Goal: Task Accomplishment & Management: Manage account settings

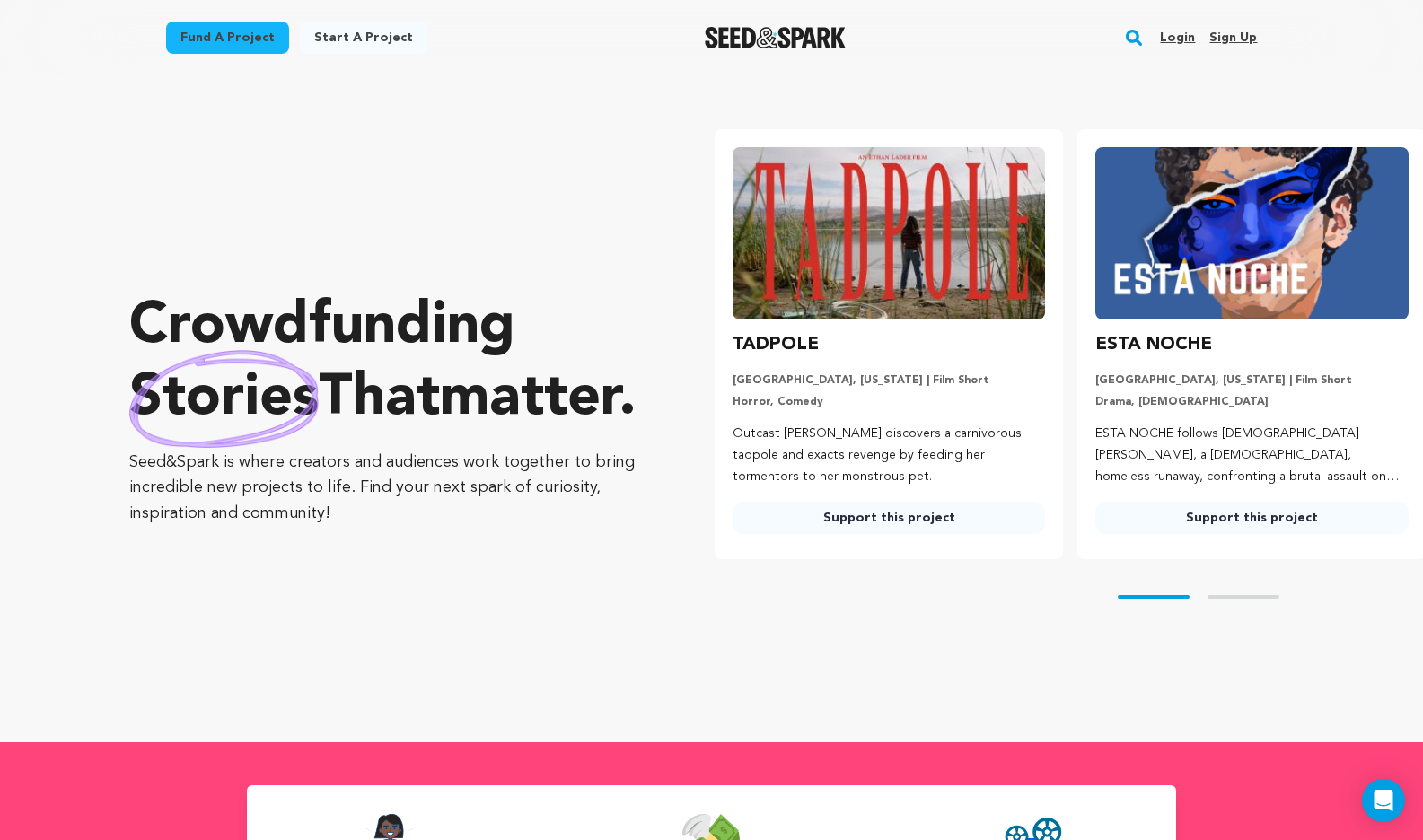
scroll to position [0, 330]
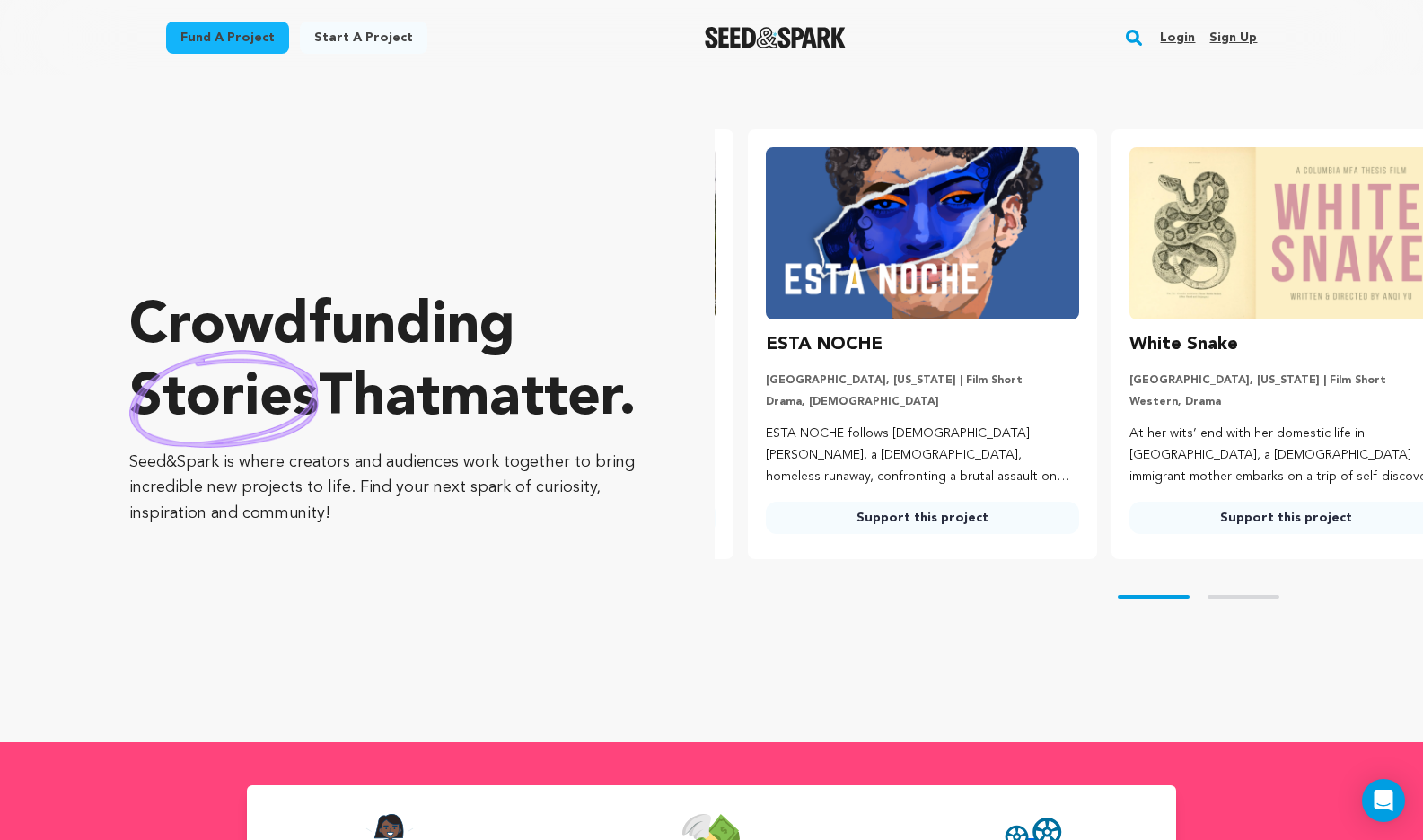
click at [1185, 35] on link "Login" at bounding box center [1178, 37] width 35 height 29
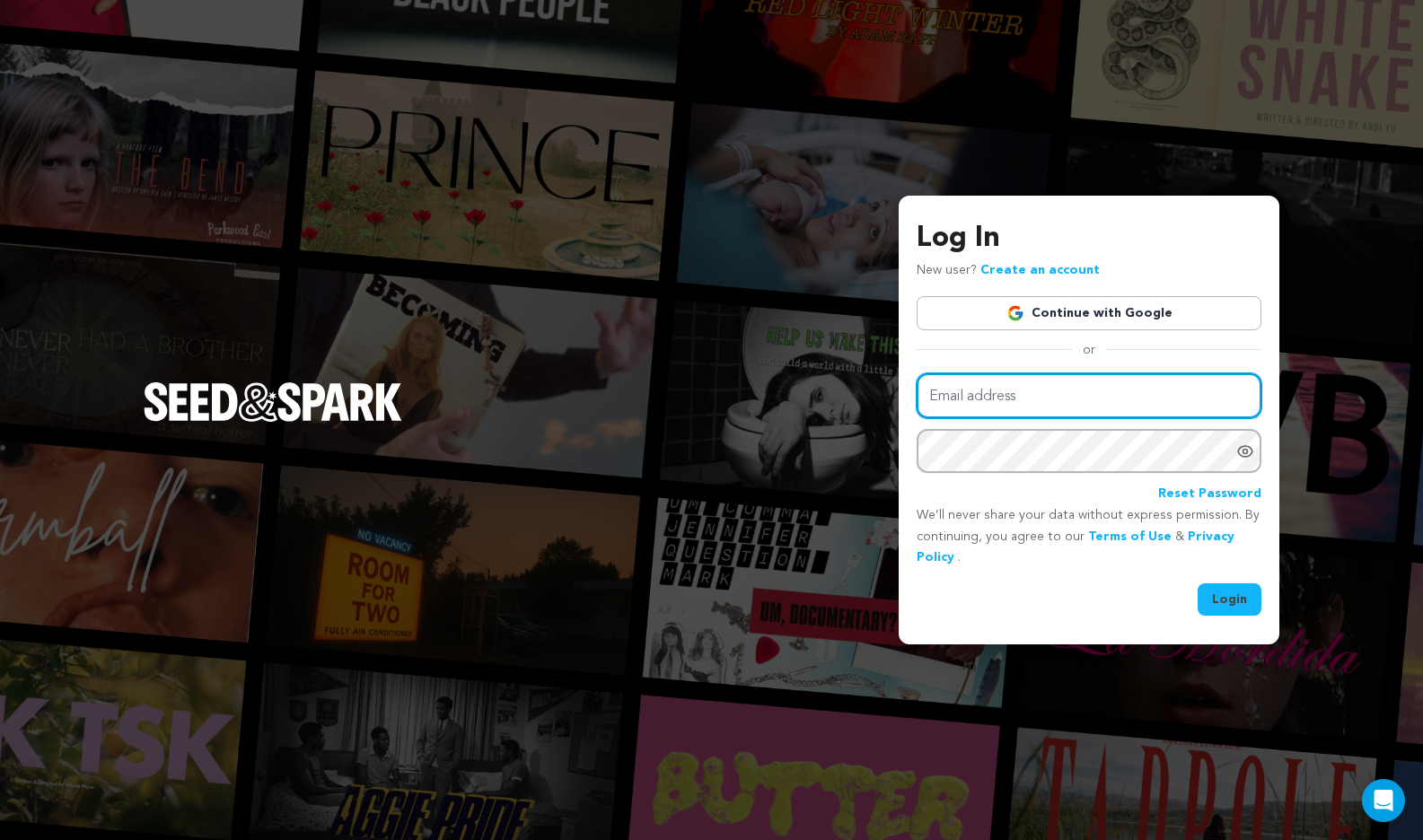
type input "[EMAIL_ADDRESS][DOMAIN_NAME]"
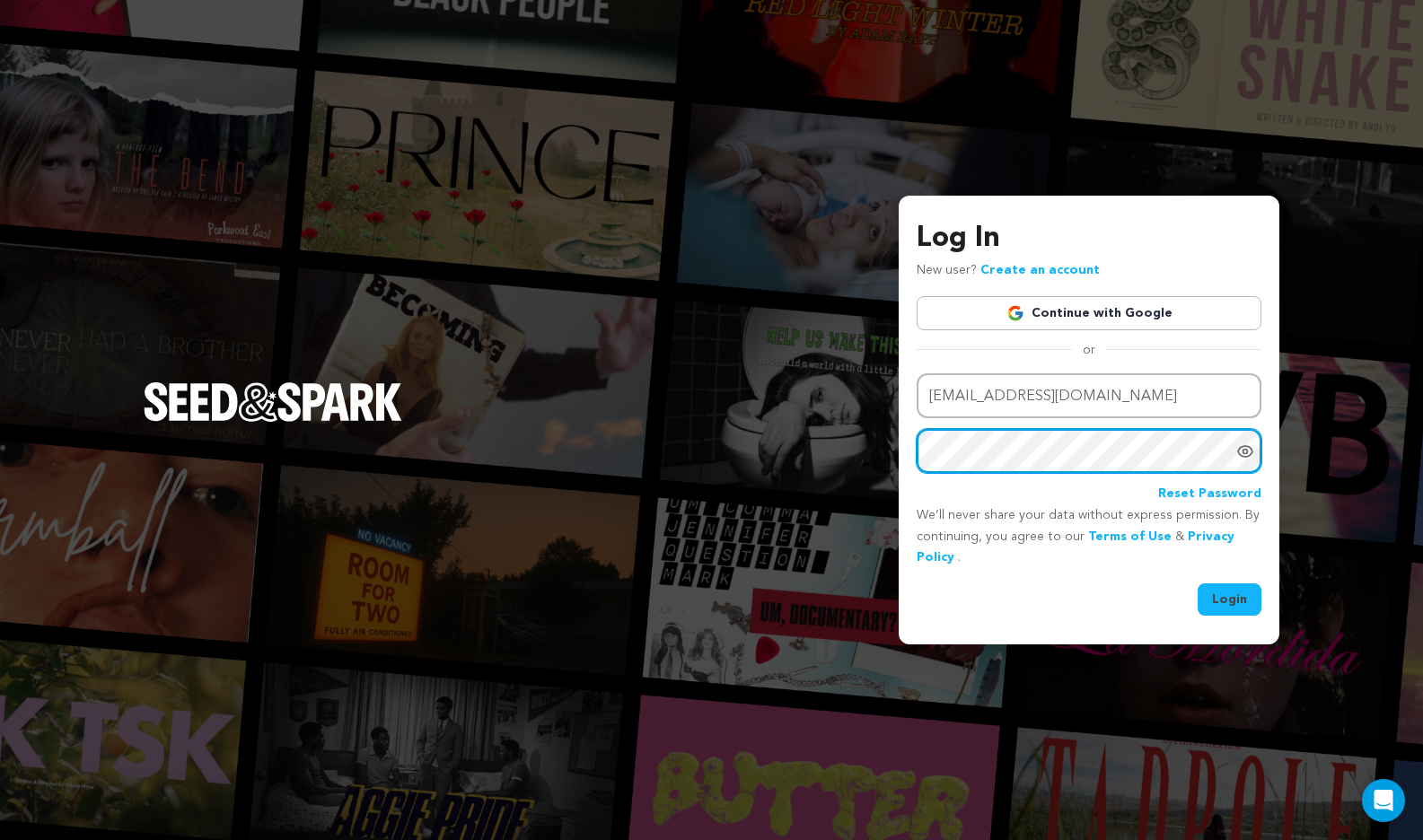
click at [1230, 598] on button "Login" at bounding box center [1229, 600] width 64 height 32
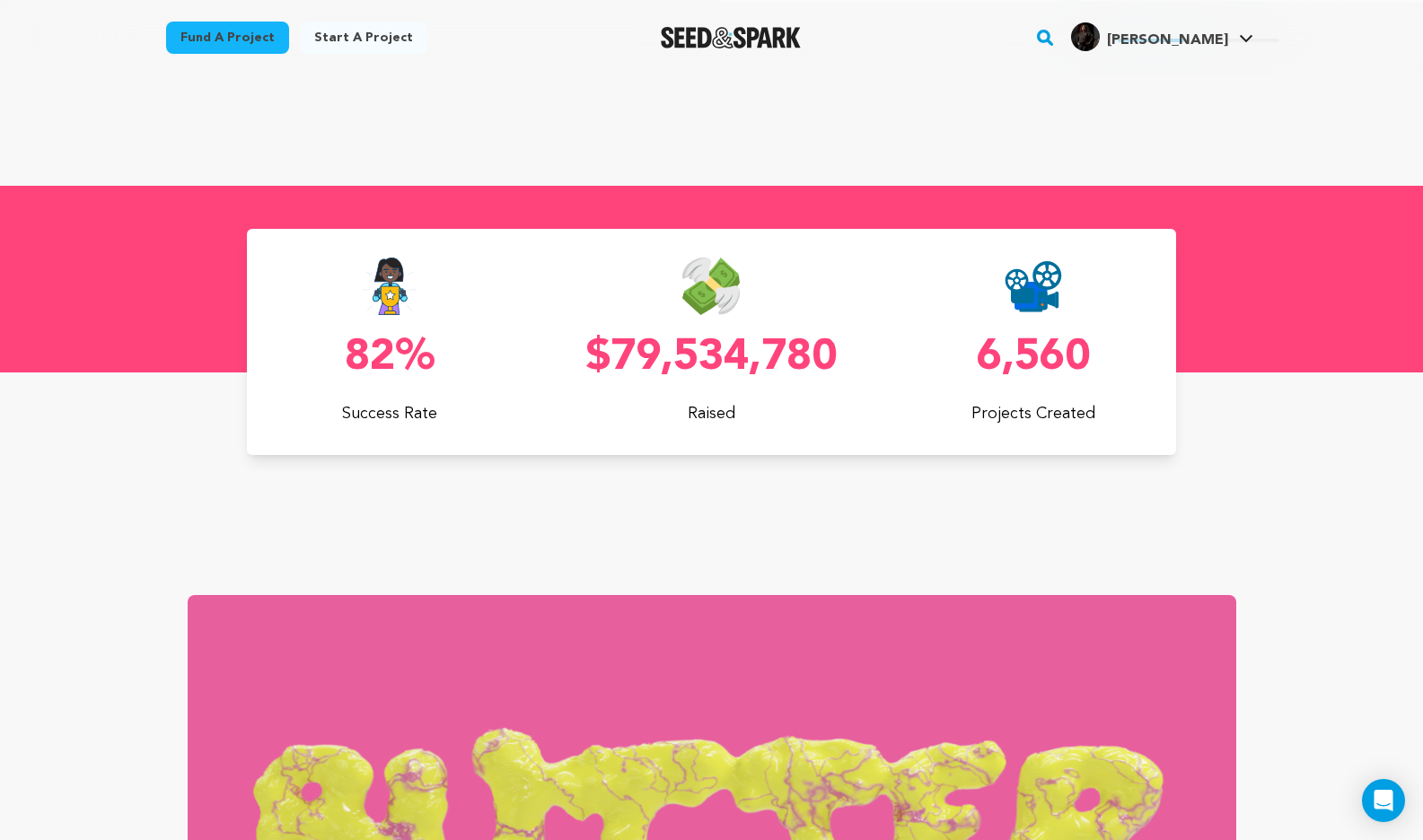
scroll to position [0, 378]
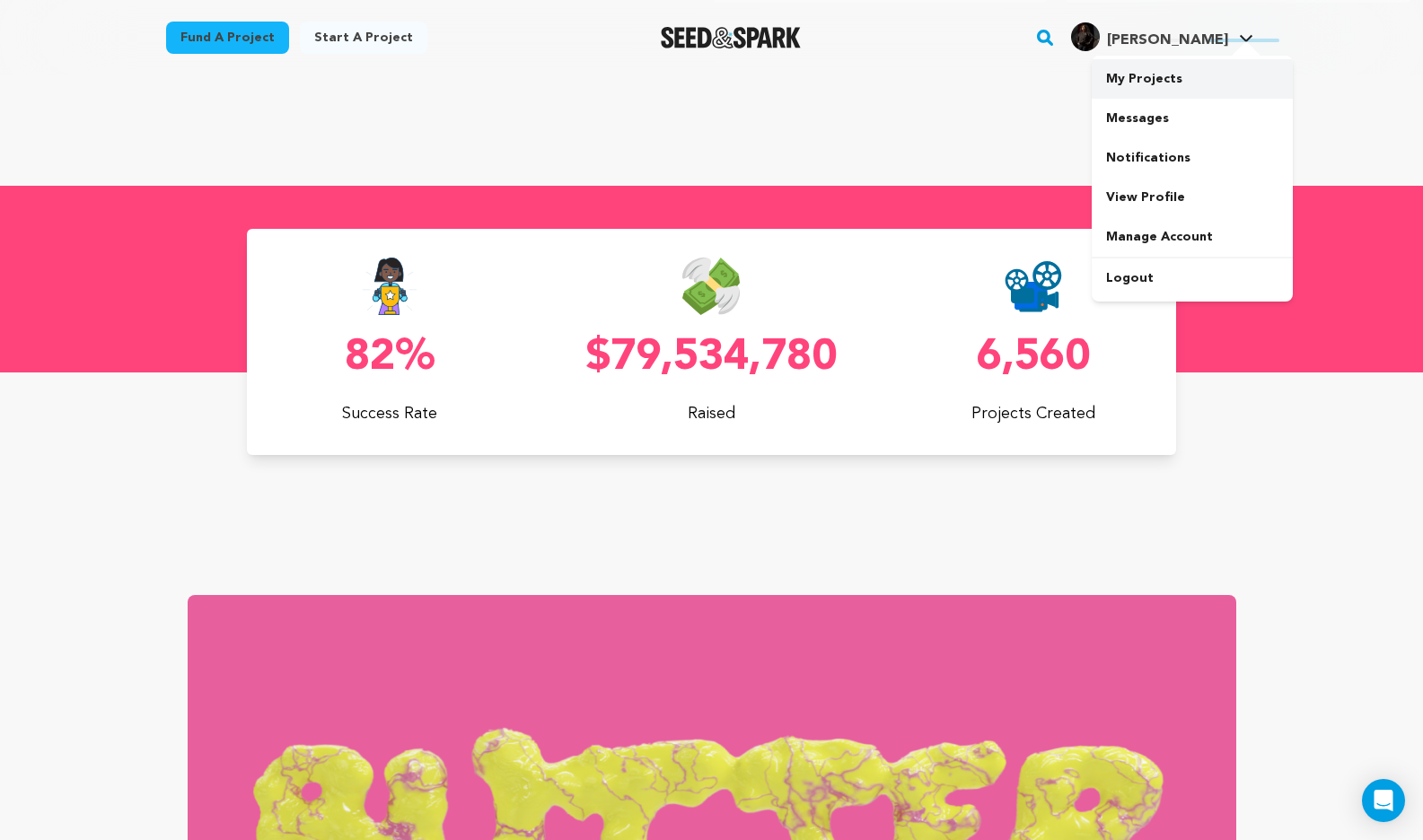
click at [1144, 82] on link "My Projects" at bounding box center [1192, 79] width 201 height 40
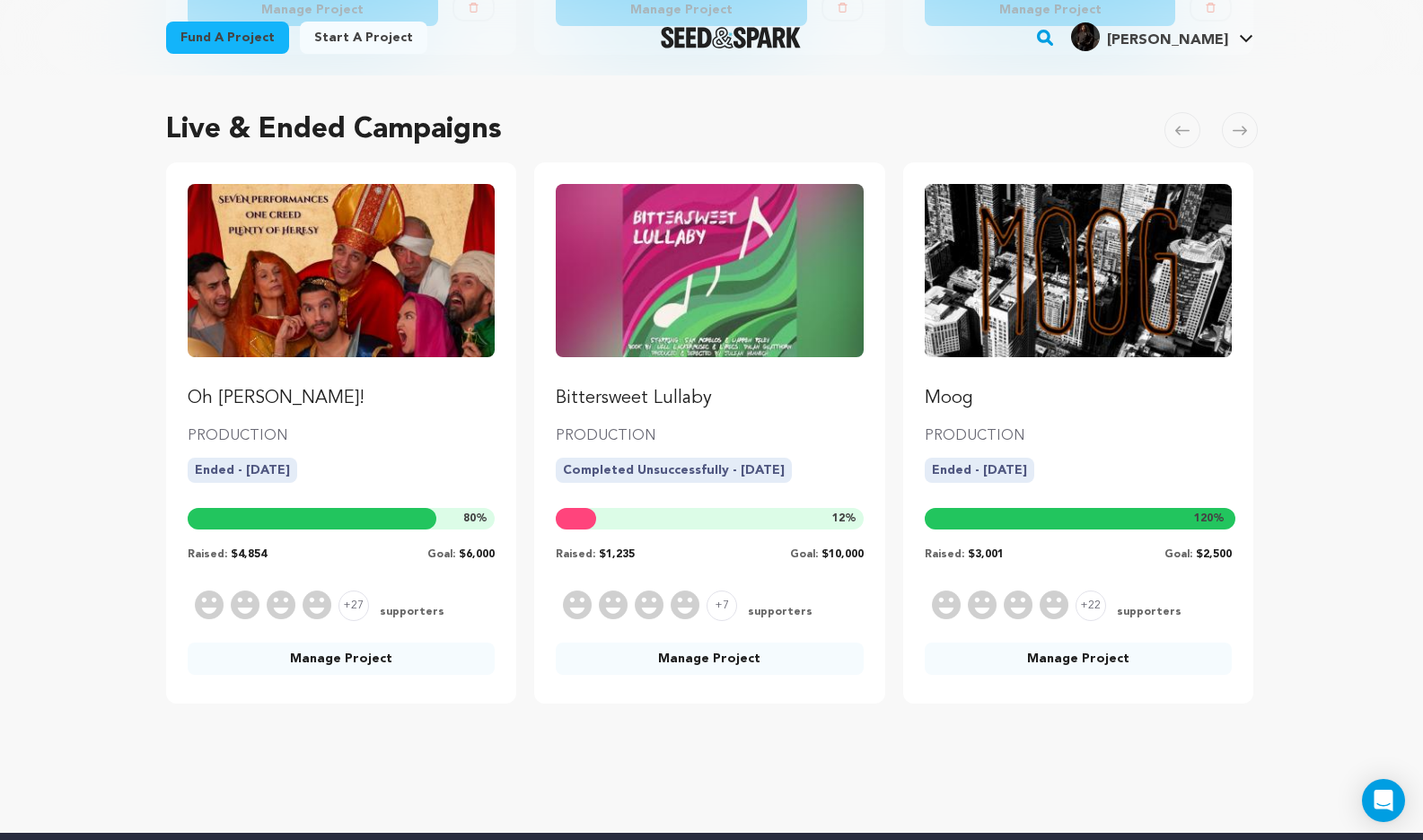
scroll to position [809, 0]
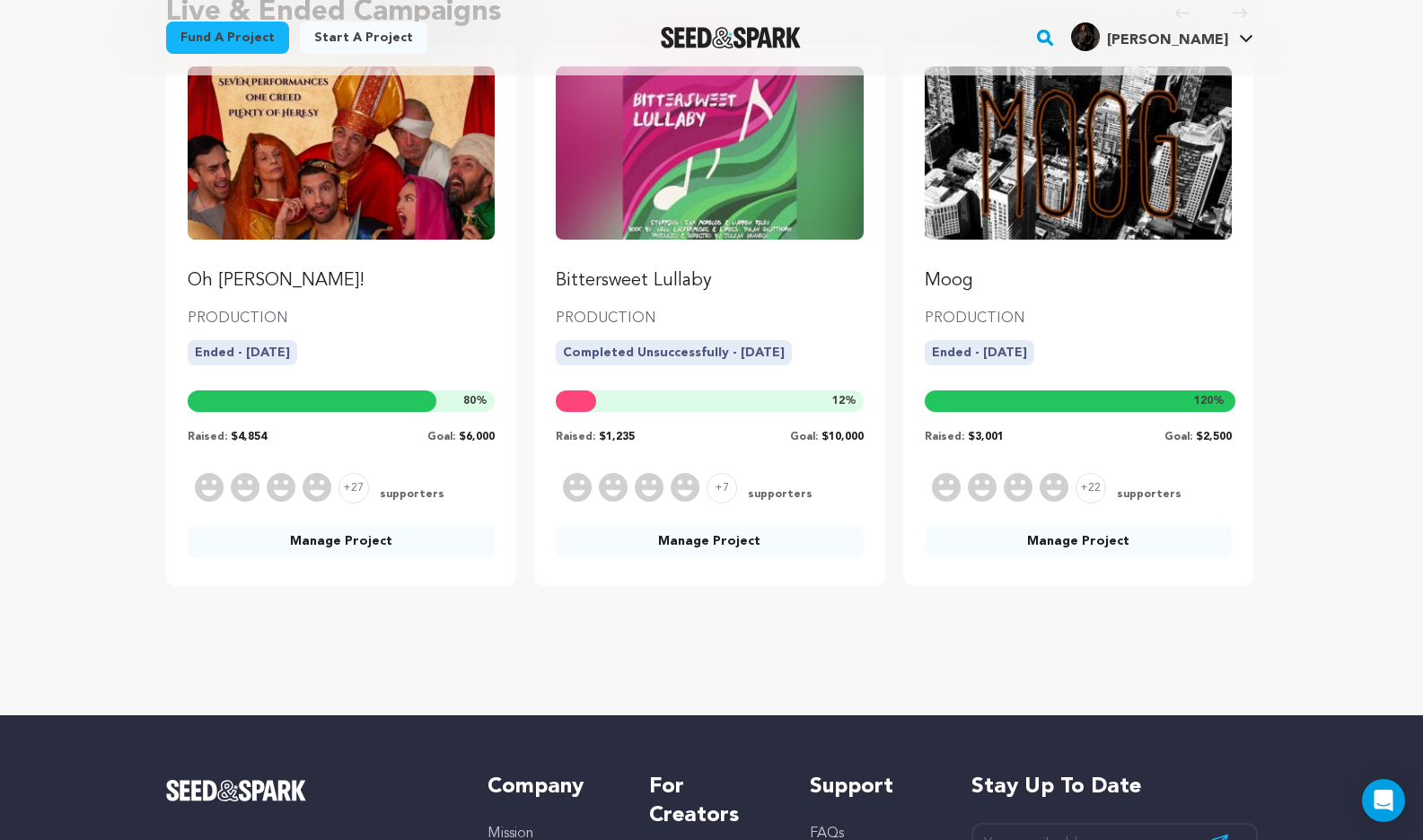
click at [1051, 536] on link "Manage Project" at bounding box center [1079, 541] width 308 height 32
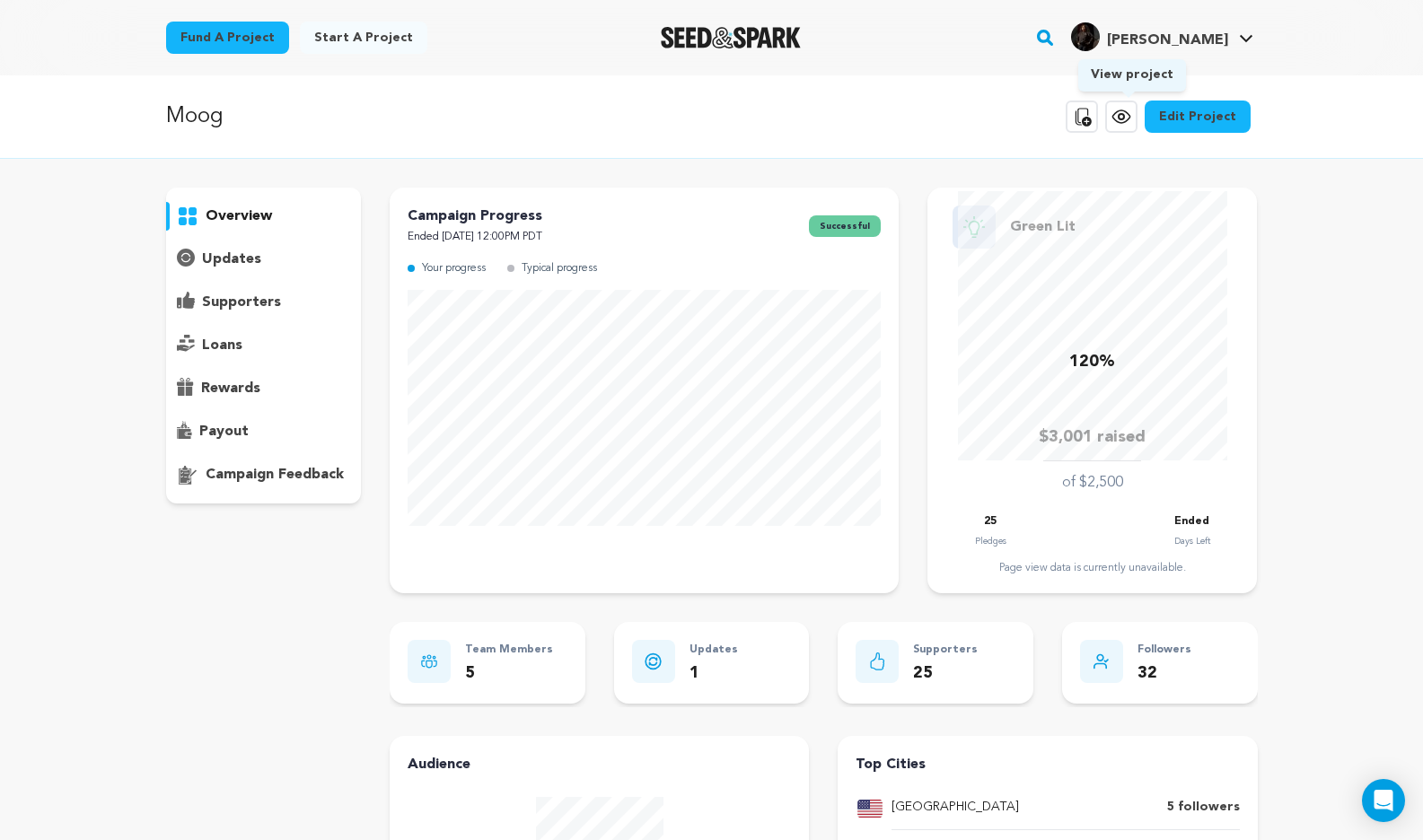
click at [1118, 110] on icon at bounding box center [1121, 116] width 21 height 21
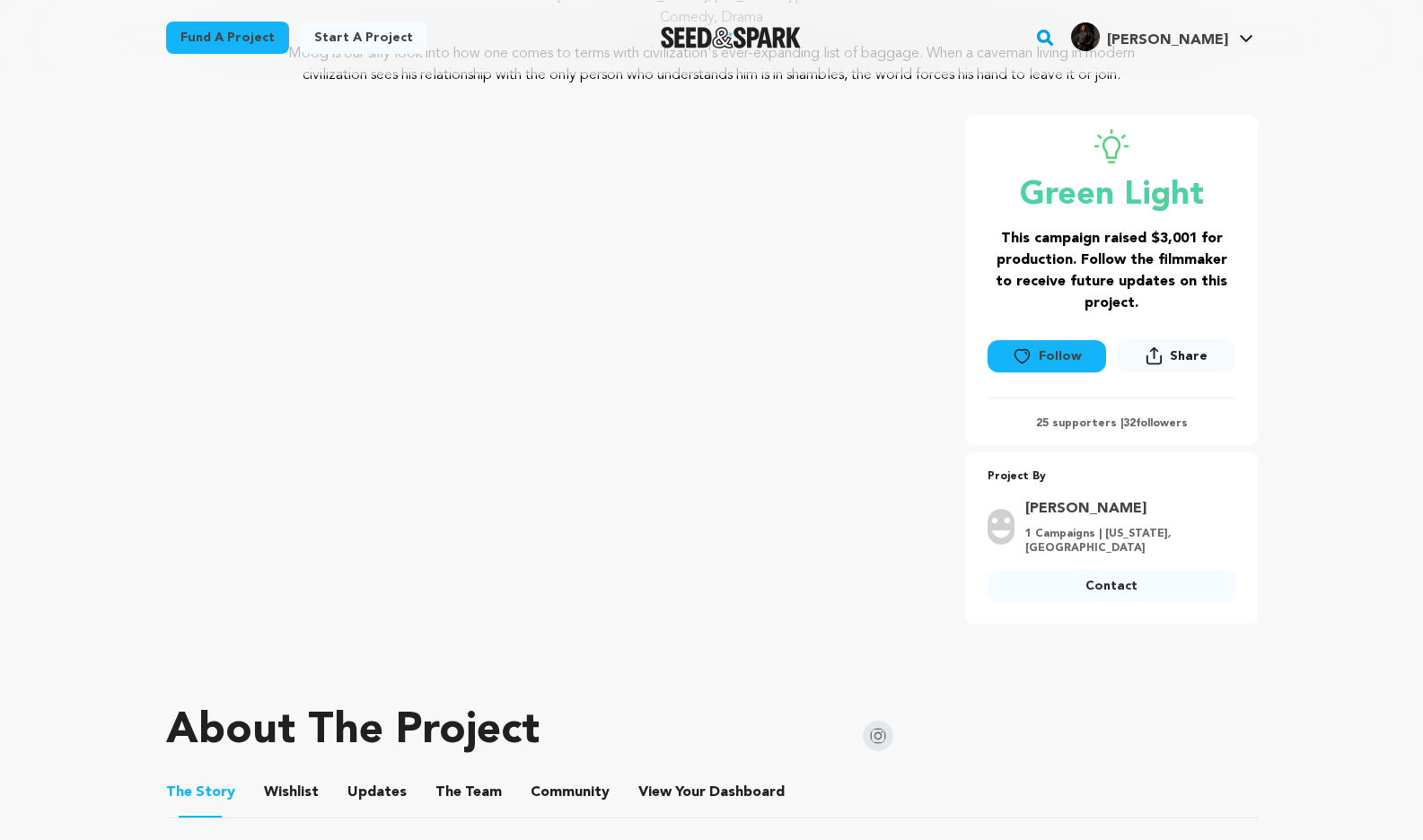
scroll to position [242, 0]
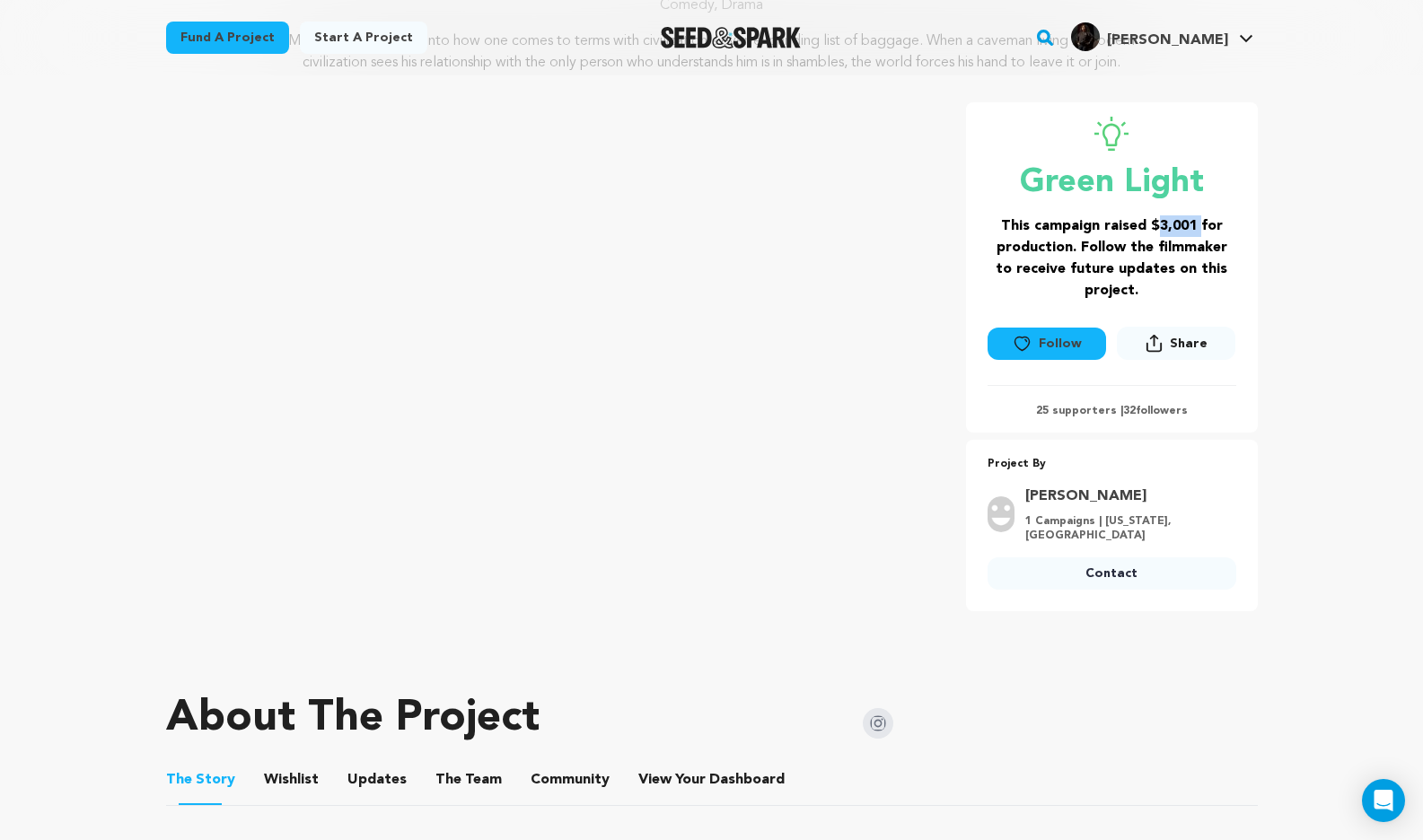
drag, startPoint x: 1155, startPoint y: 226, endPoint x: 1198, endPoint y: 226, distance: 43.0
click at [1198, 226] on h3 "This campaign raised $3,001 for production. Follow the filmmaker to receive fut…" at bounding box center [1112, 258] width 249 height 86
click at [1197, 226] on h3 "This campaign raised $3,001 for production. Follow the filmmaker to receive fut…" at bounding box center [1112, 258] width 249 height 86
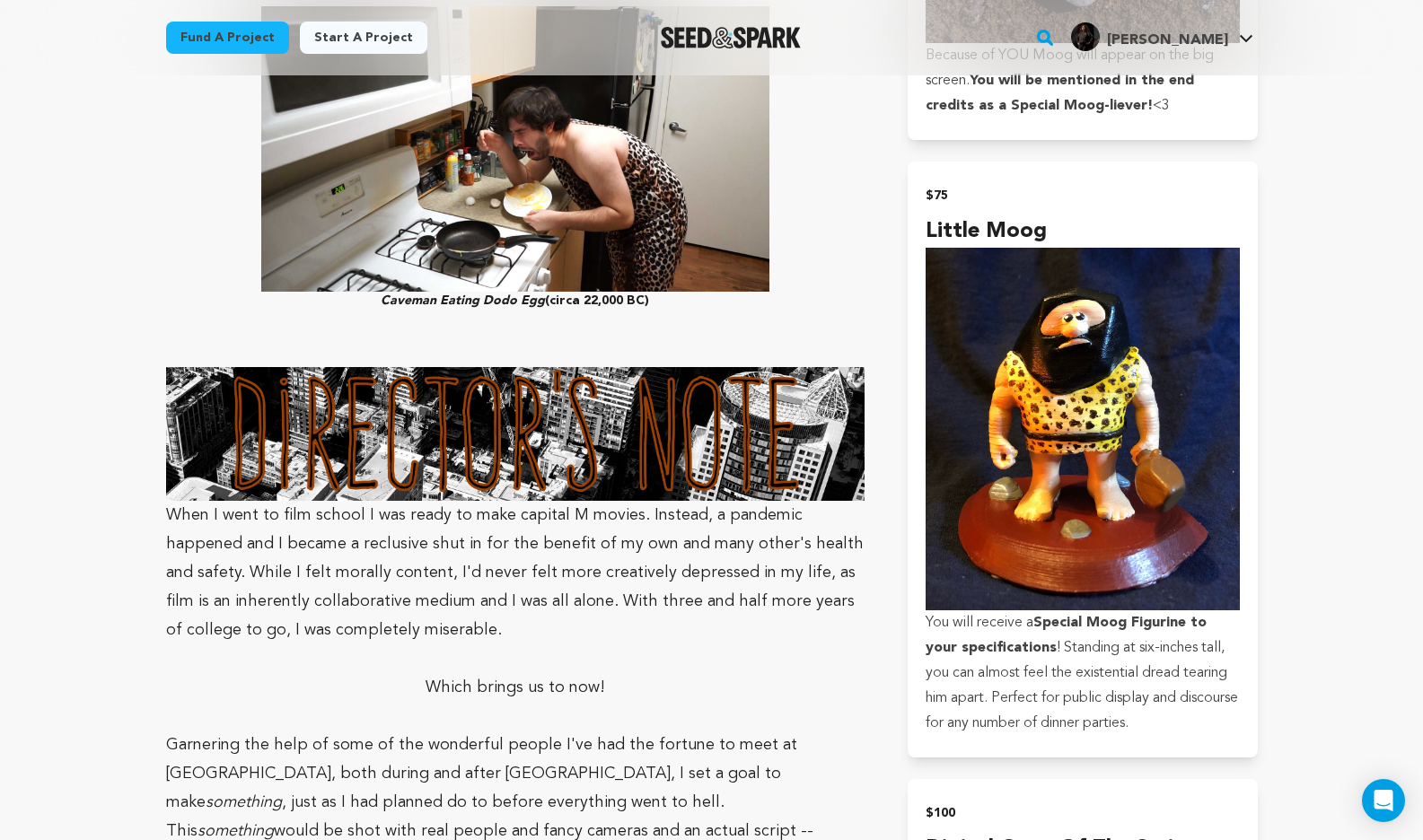
scroll to position [3235, 0]
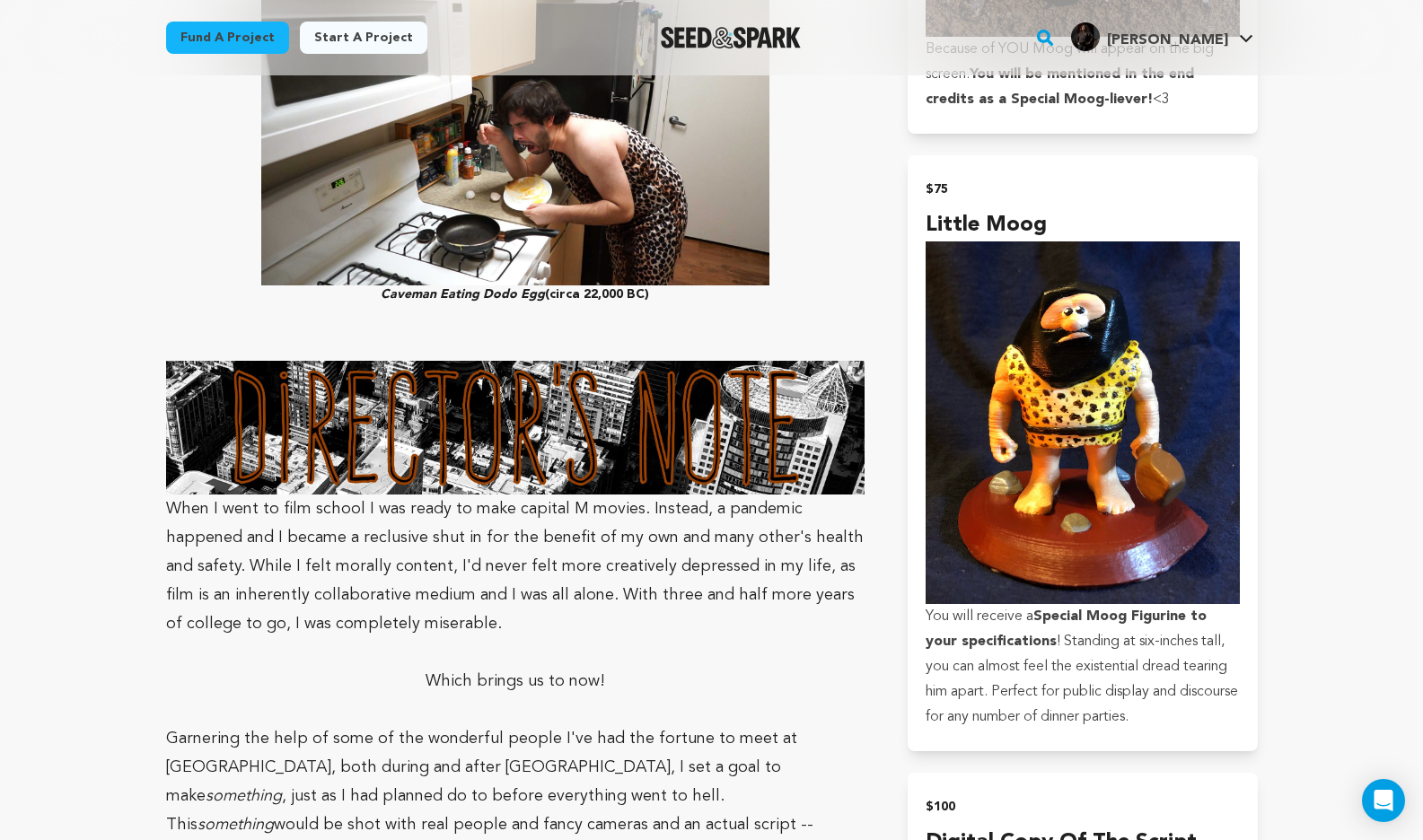
click at [904, 187] on section "Mission Statement Laughter is life's most enjoyable antidote. As artists, we've…" at bounding box center [712, 632] width 1092 height 5609
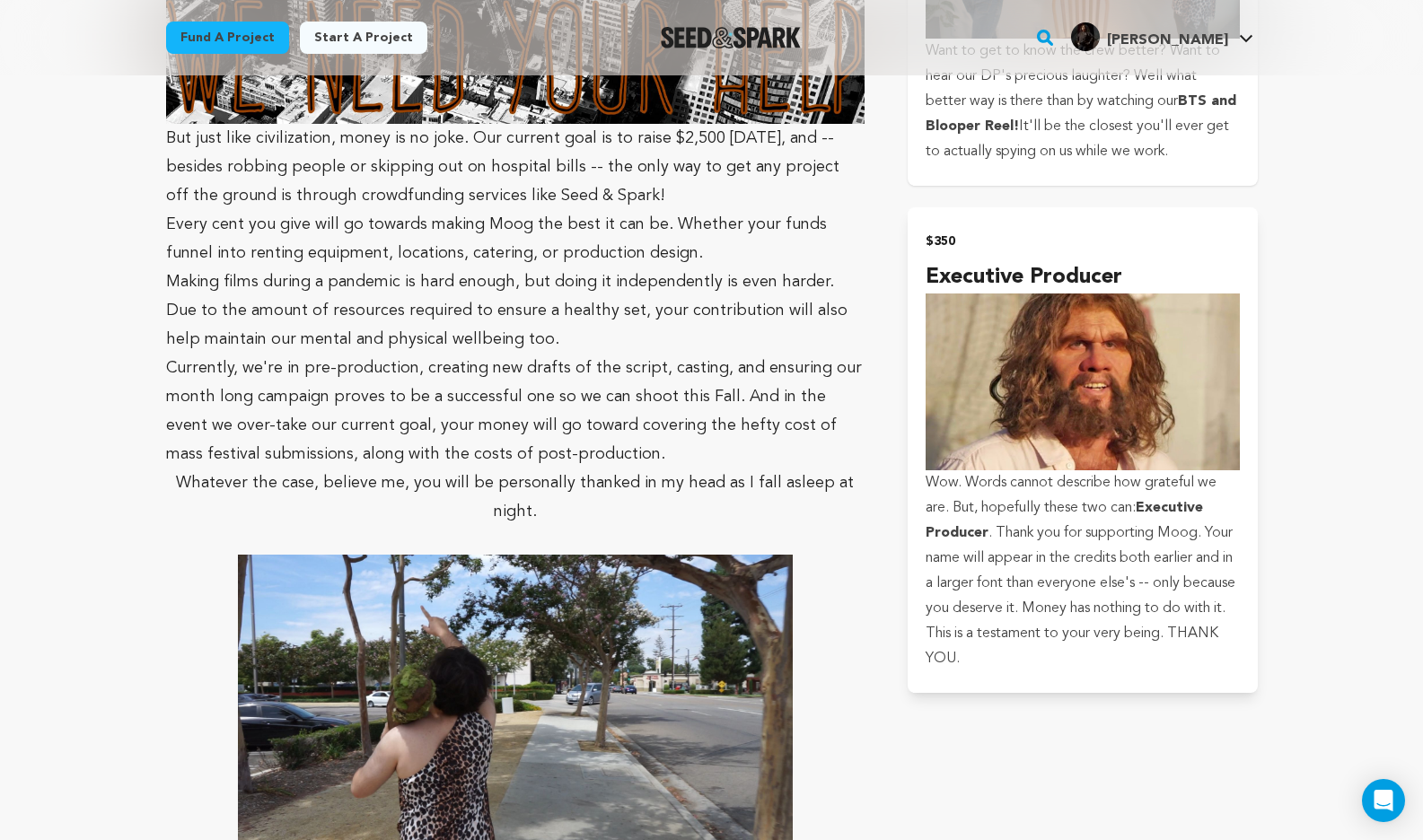
scroll to position [5001, 0]
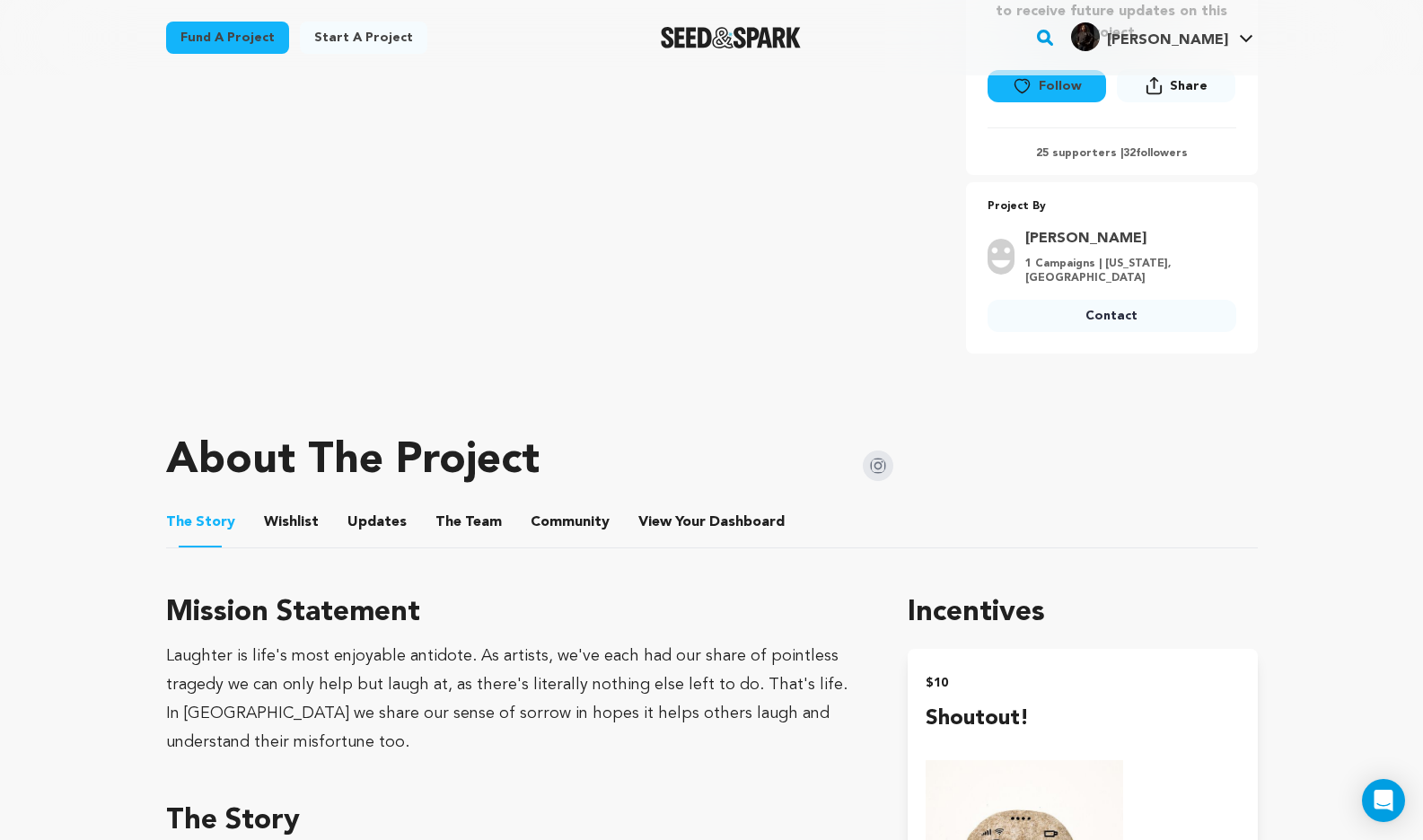
scroll to position [503, 0]
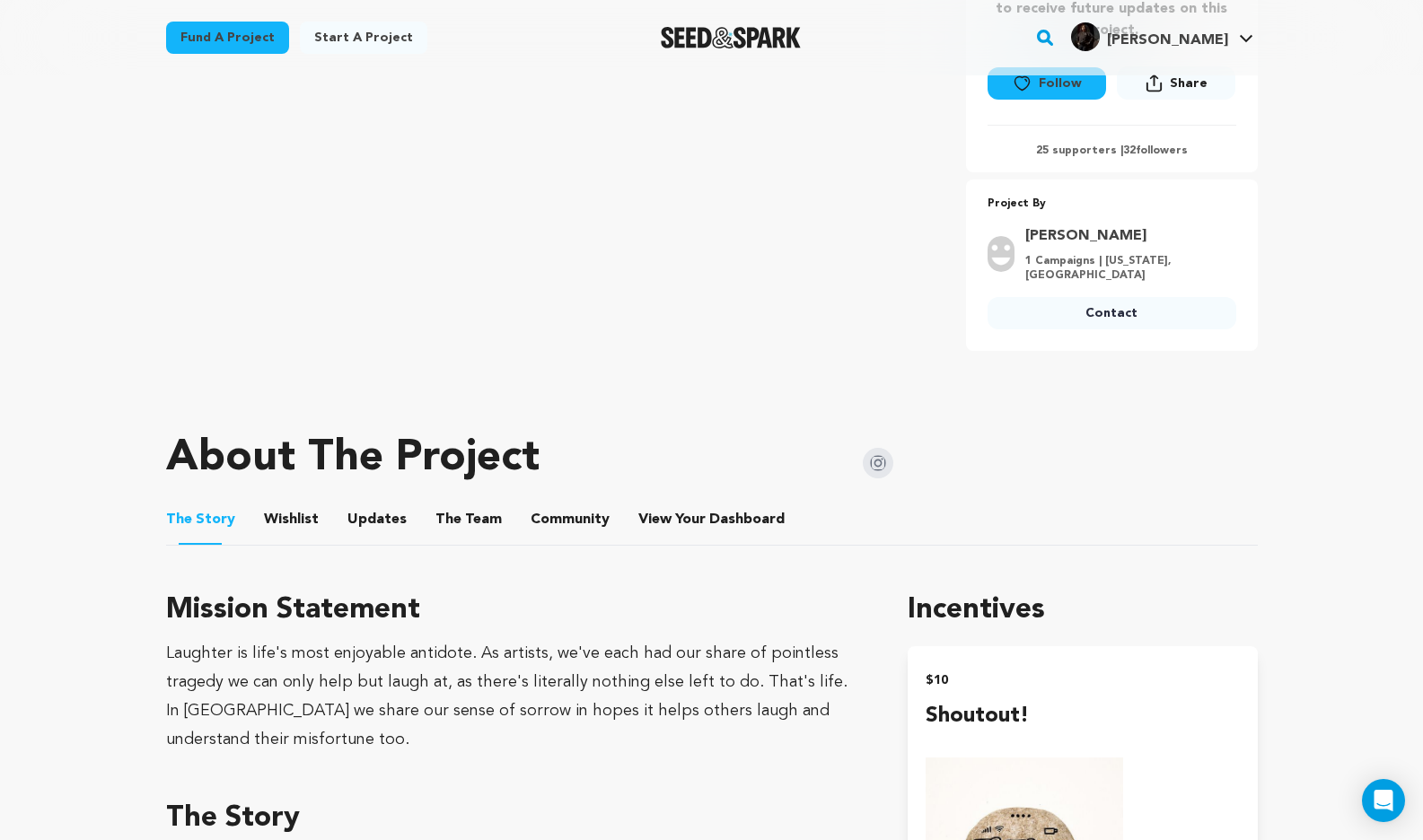
click at [452, 518] on button "The Team" at bounding box center [469, 523] width 43 height 43
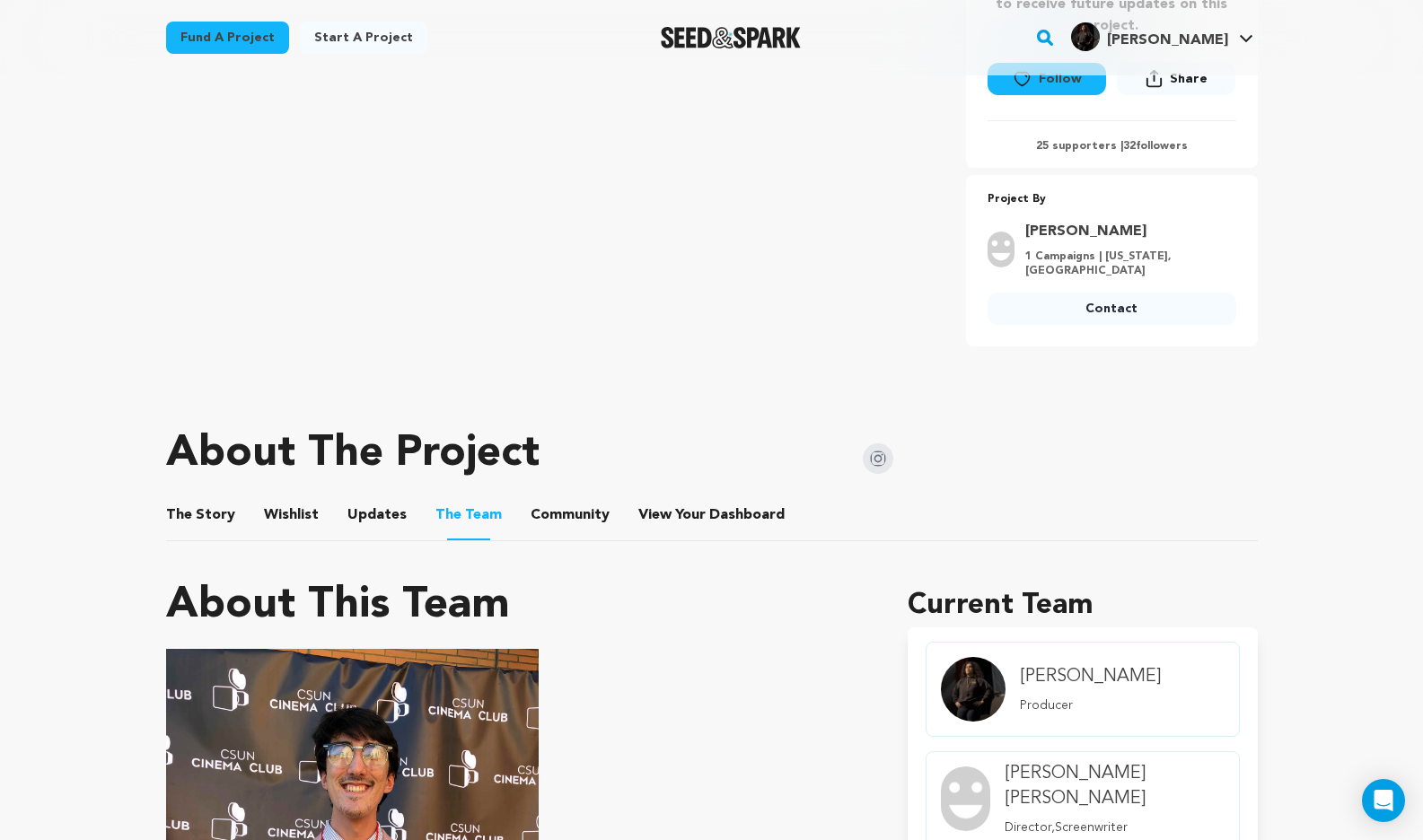
scroll to position [521, 0]
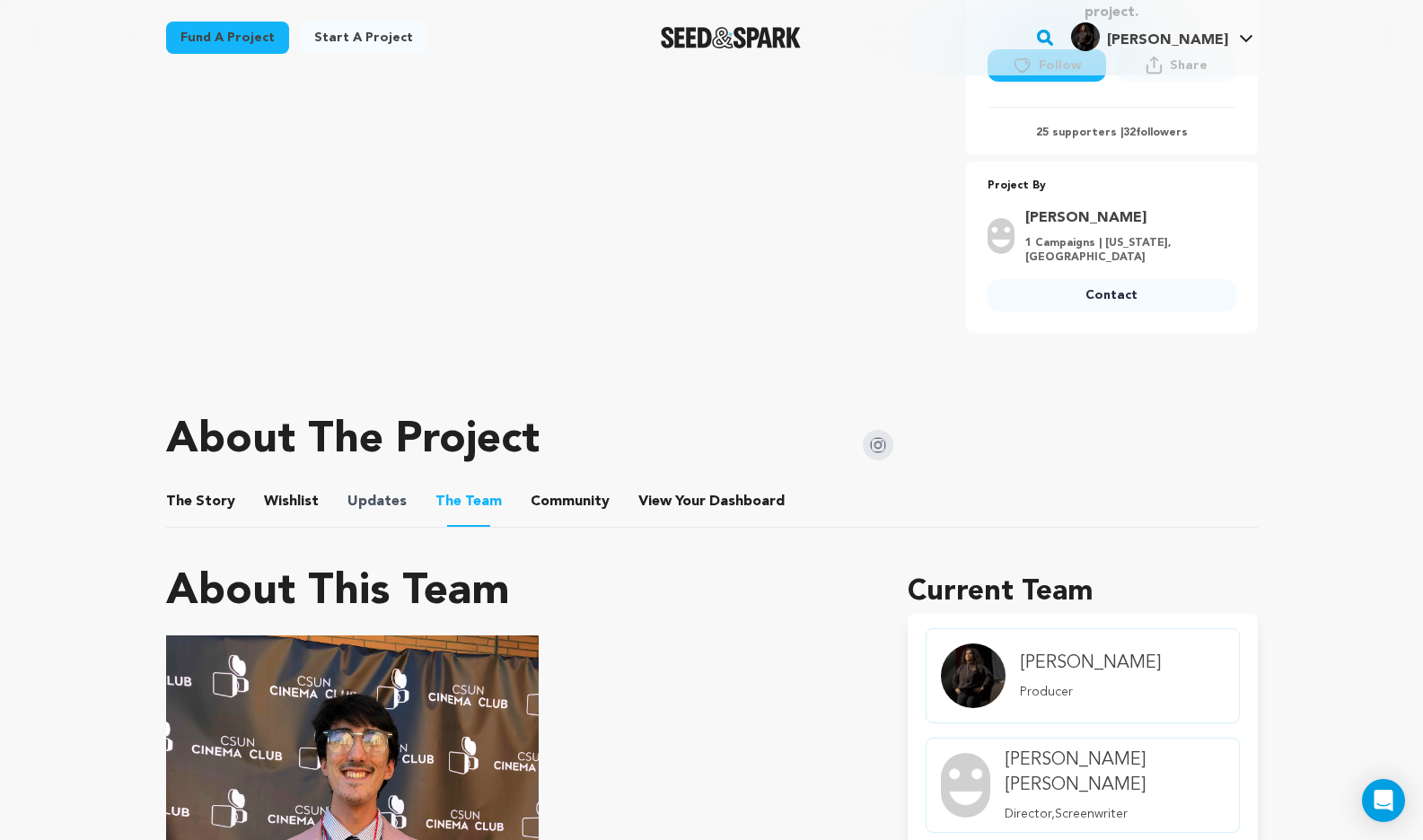
click at [398, 508] on span "Updates" at bounding box center [377, 501] width 59 height 21
click at [384, 503] on button "Updates" at bounding box center [377, 505] width 43 height 43
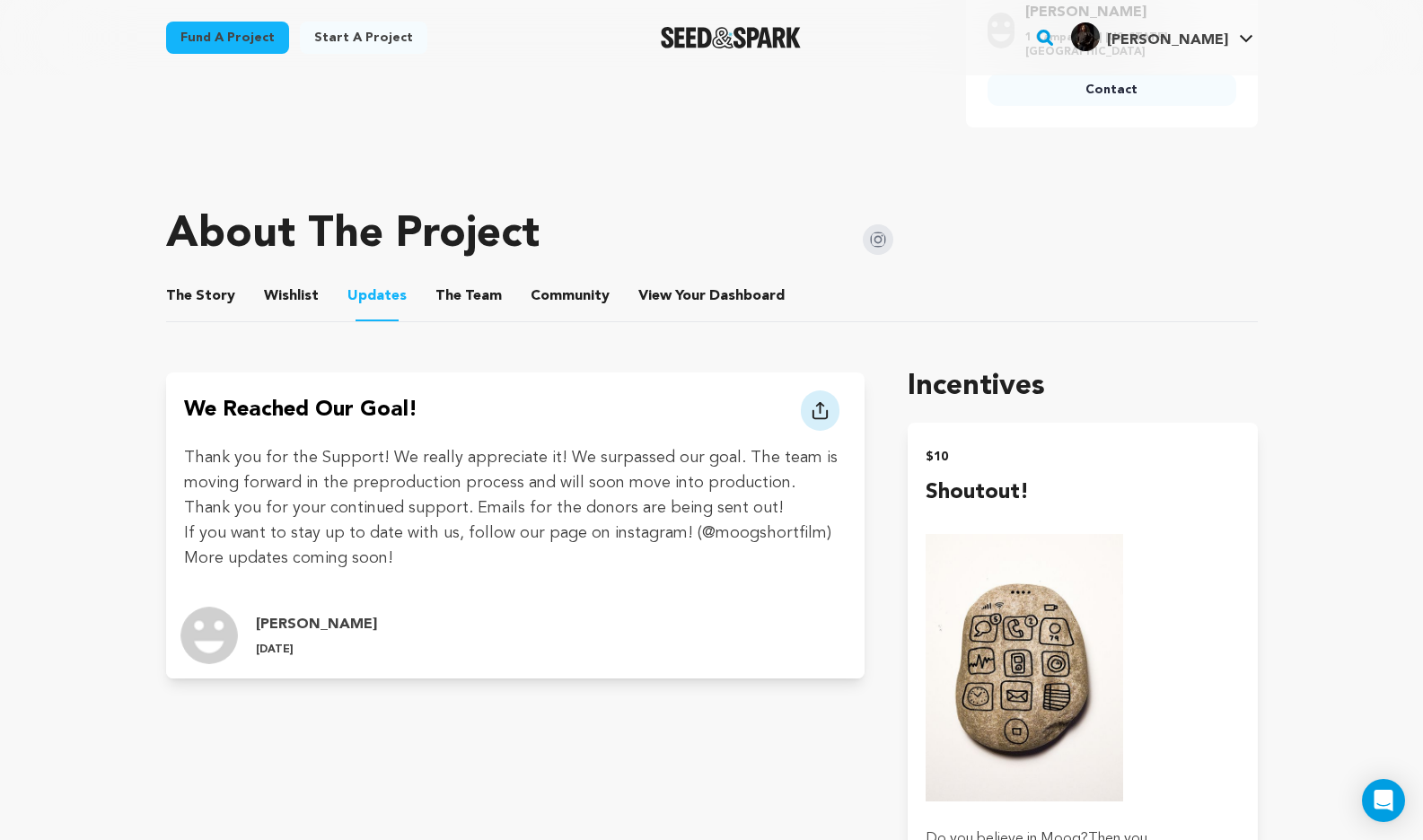
scroll to position [712, 0]
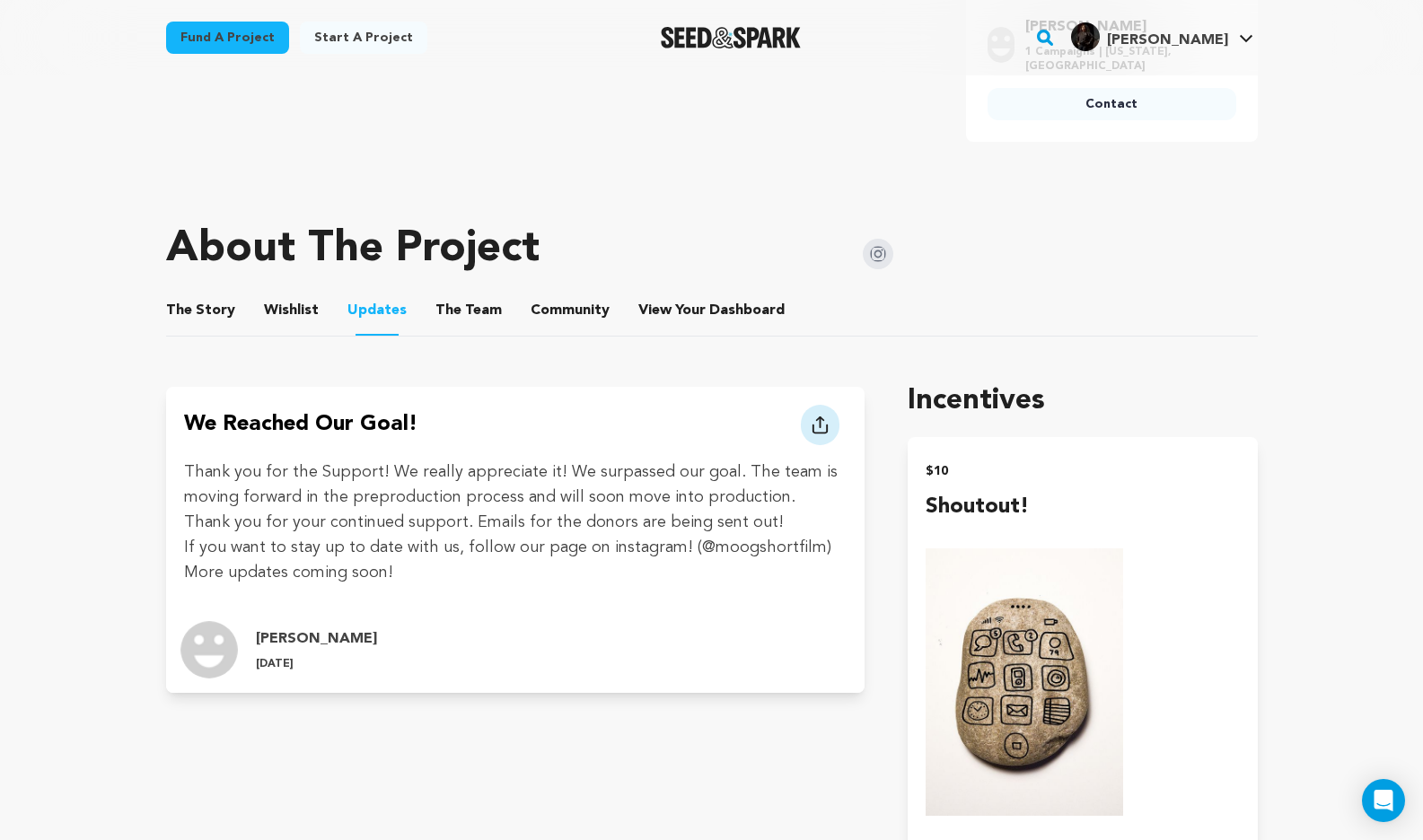
click at [295, 308] on button "Wishlist" at bounding box center [291, 314] width 43 height 43
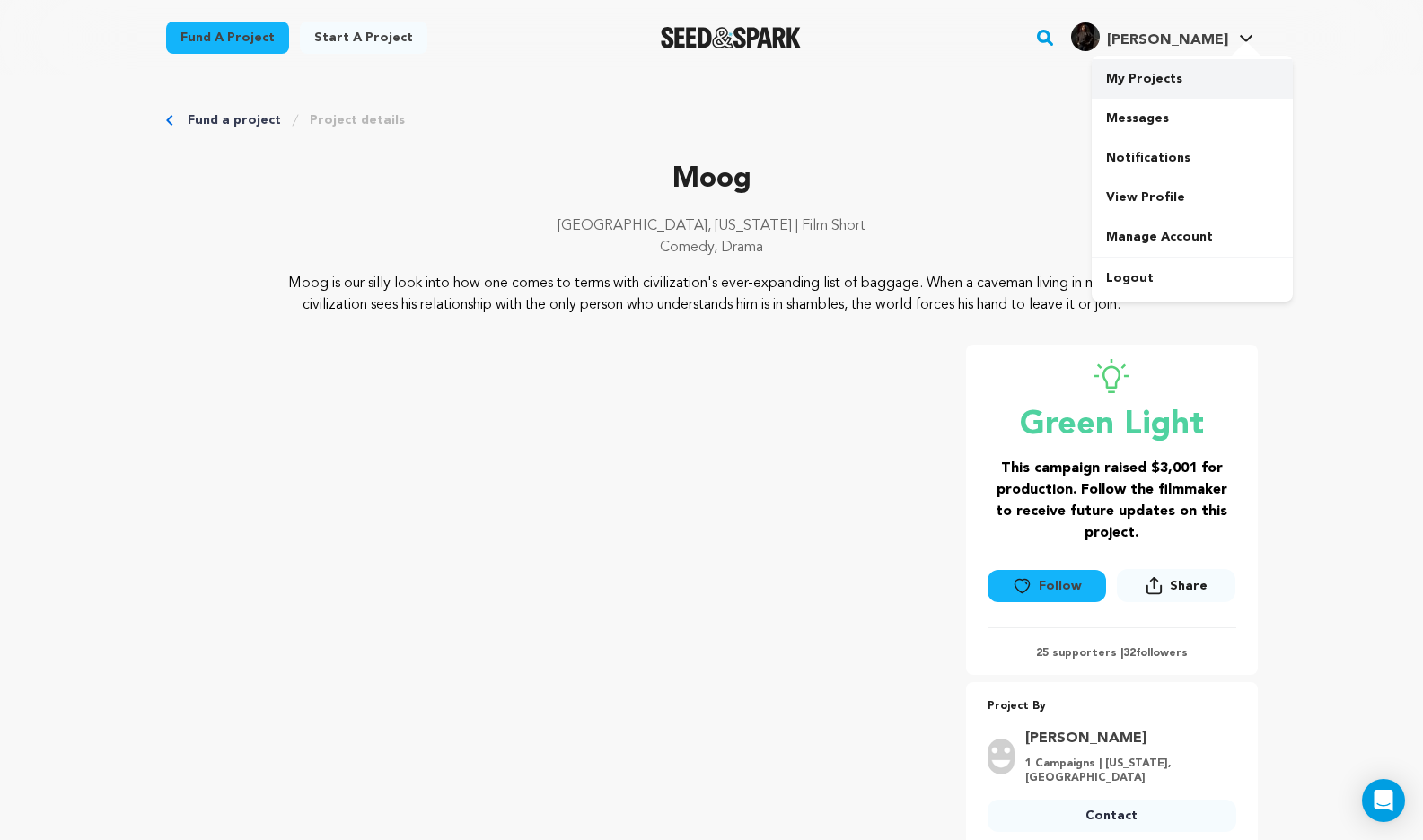
click at [1182, 79] on link "My Projects" at bounding box center [1192, 79] width 201 height 40
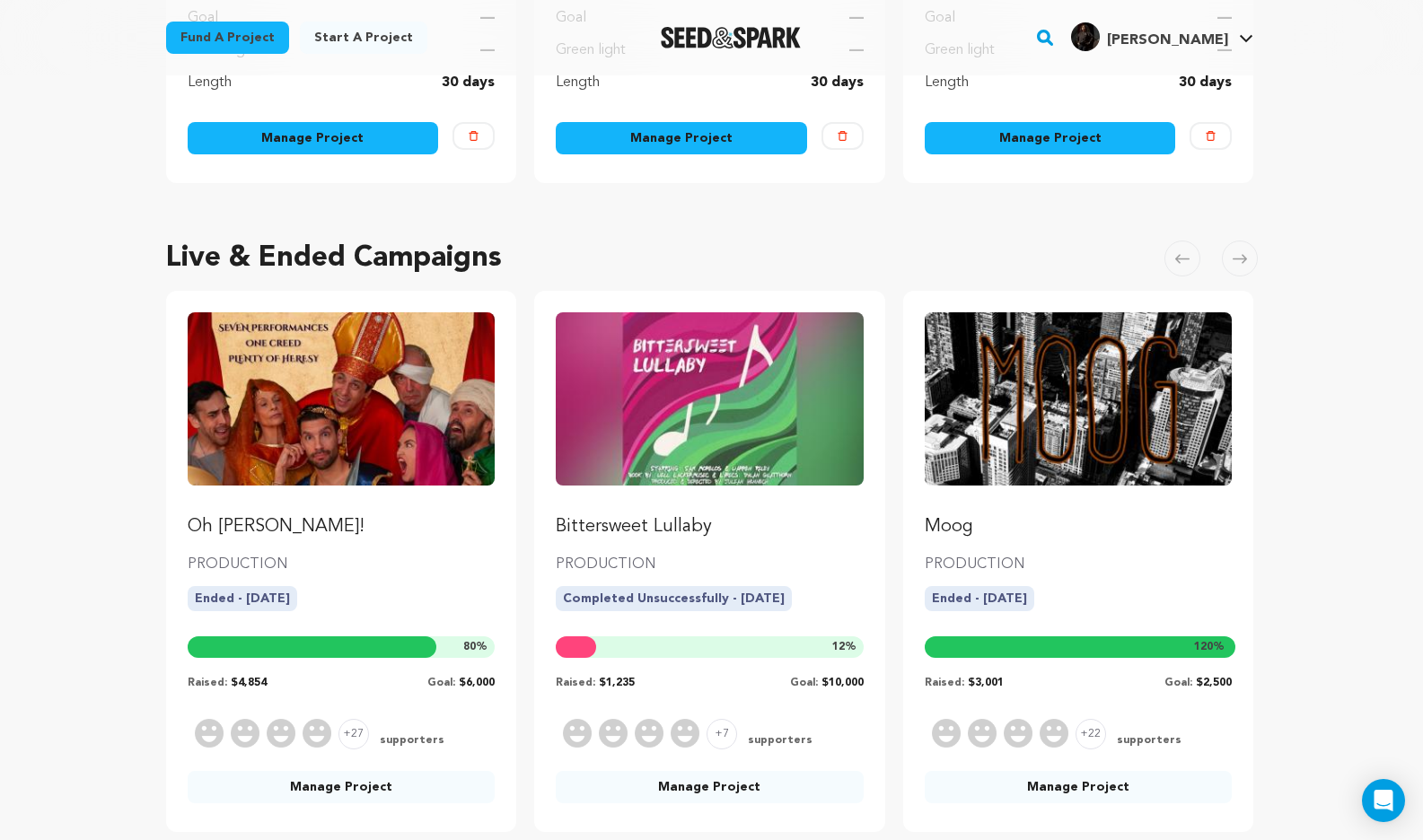
scroll to position [637, 0]
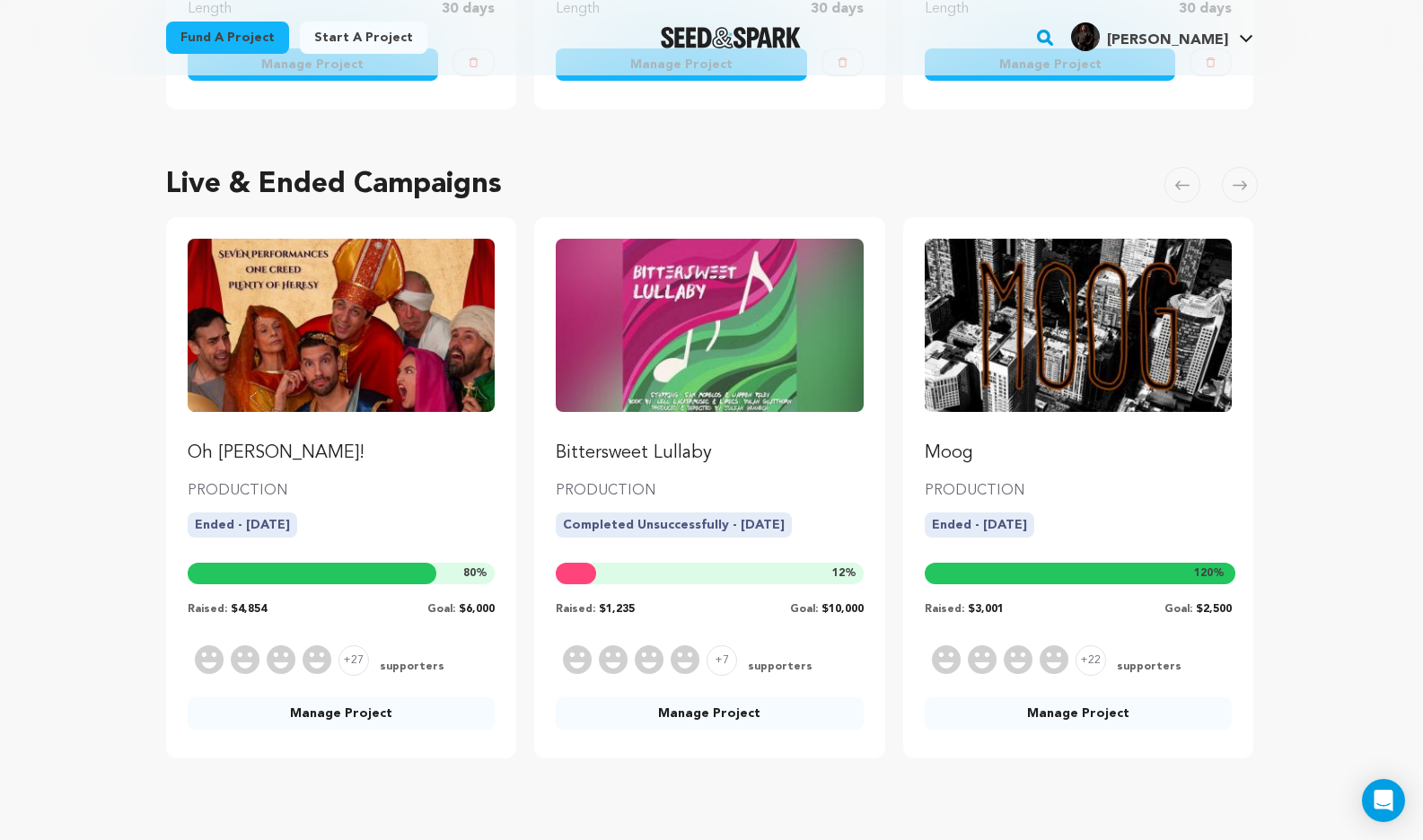
click at [343, 707] on link "Manage Project" at bounding box center [342, 714] width 308 height 32
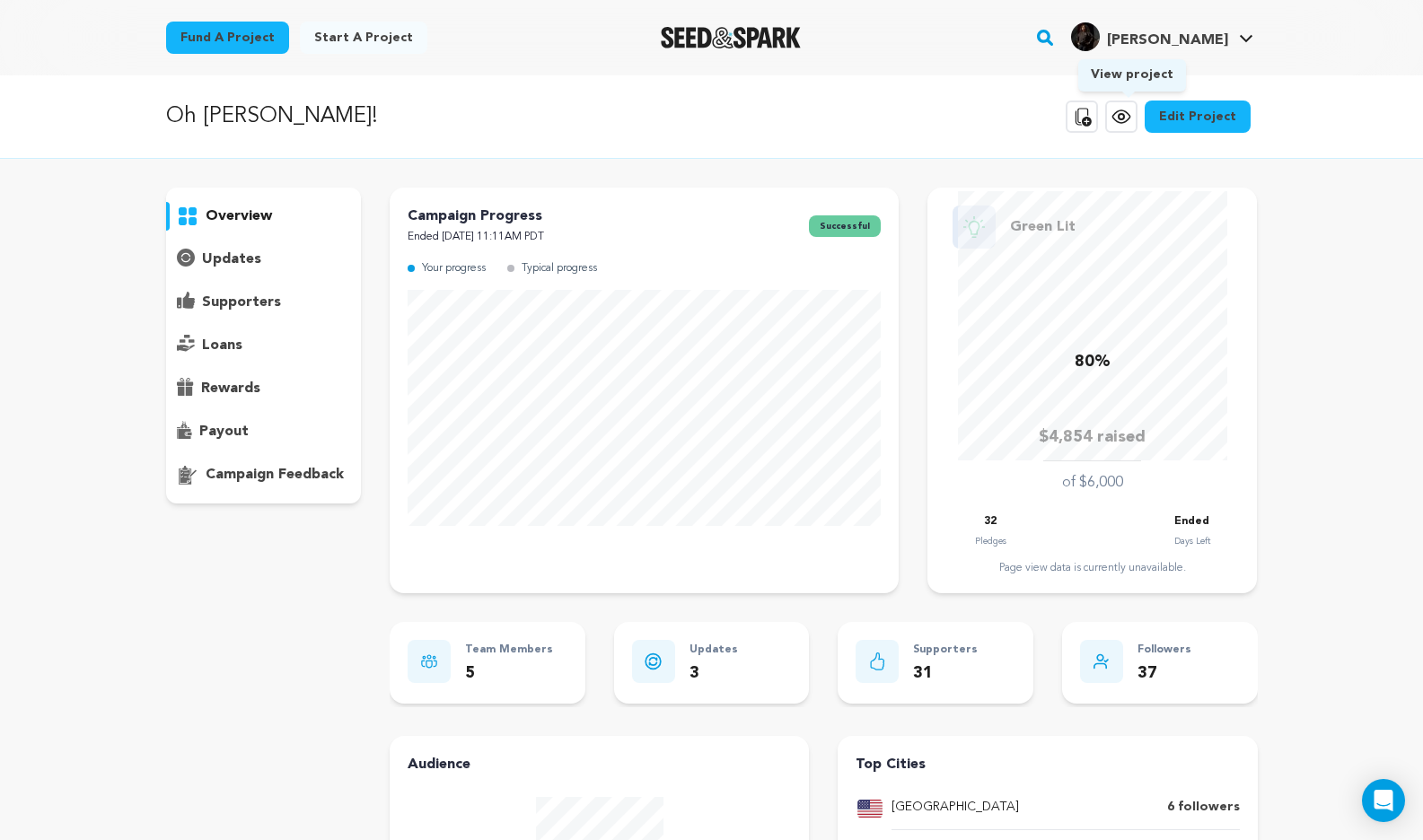
click at [1132, 120] on icon at bounding box center [1121, 116] width 21 height 21
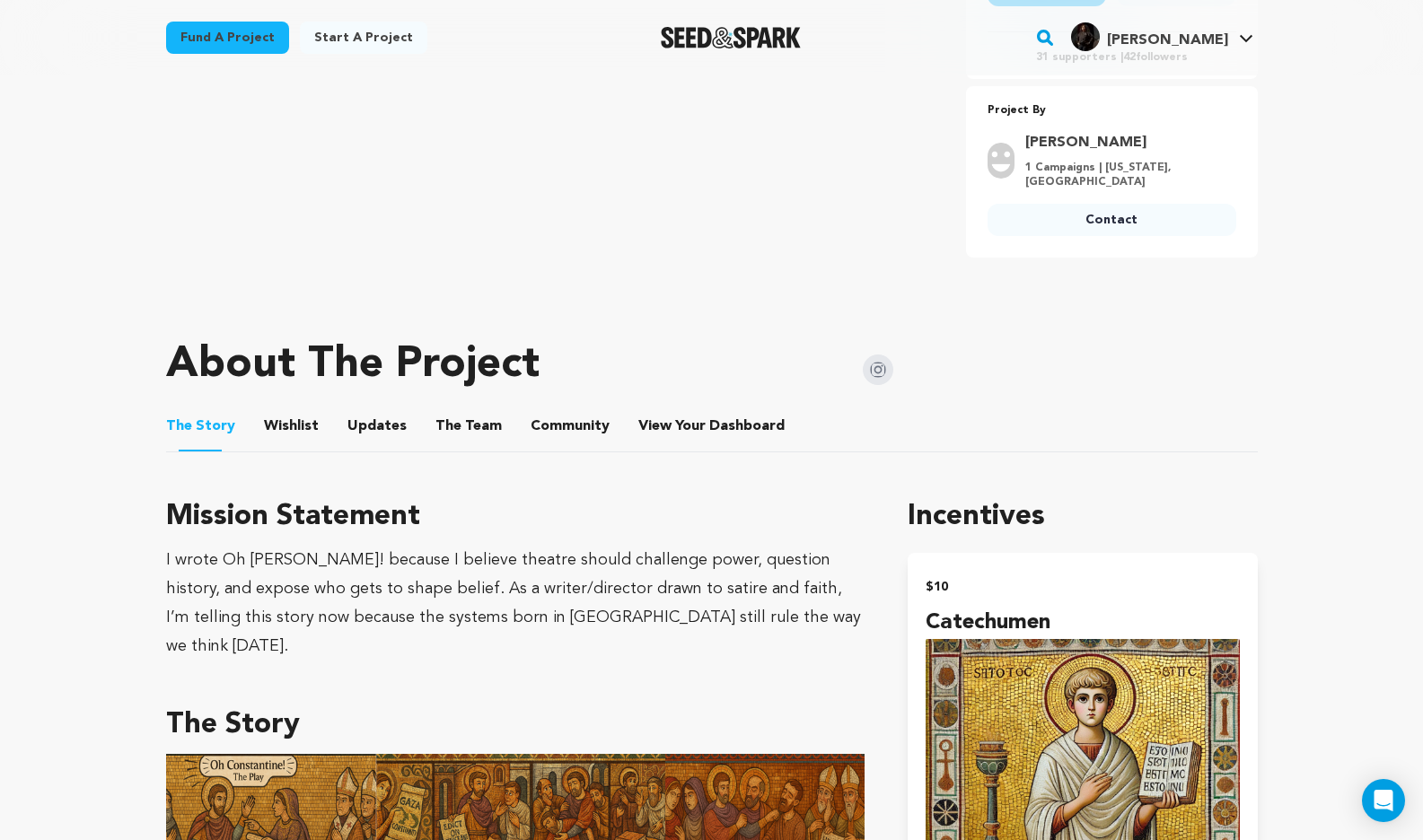
scroll to position [632, 0]
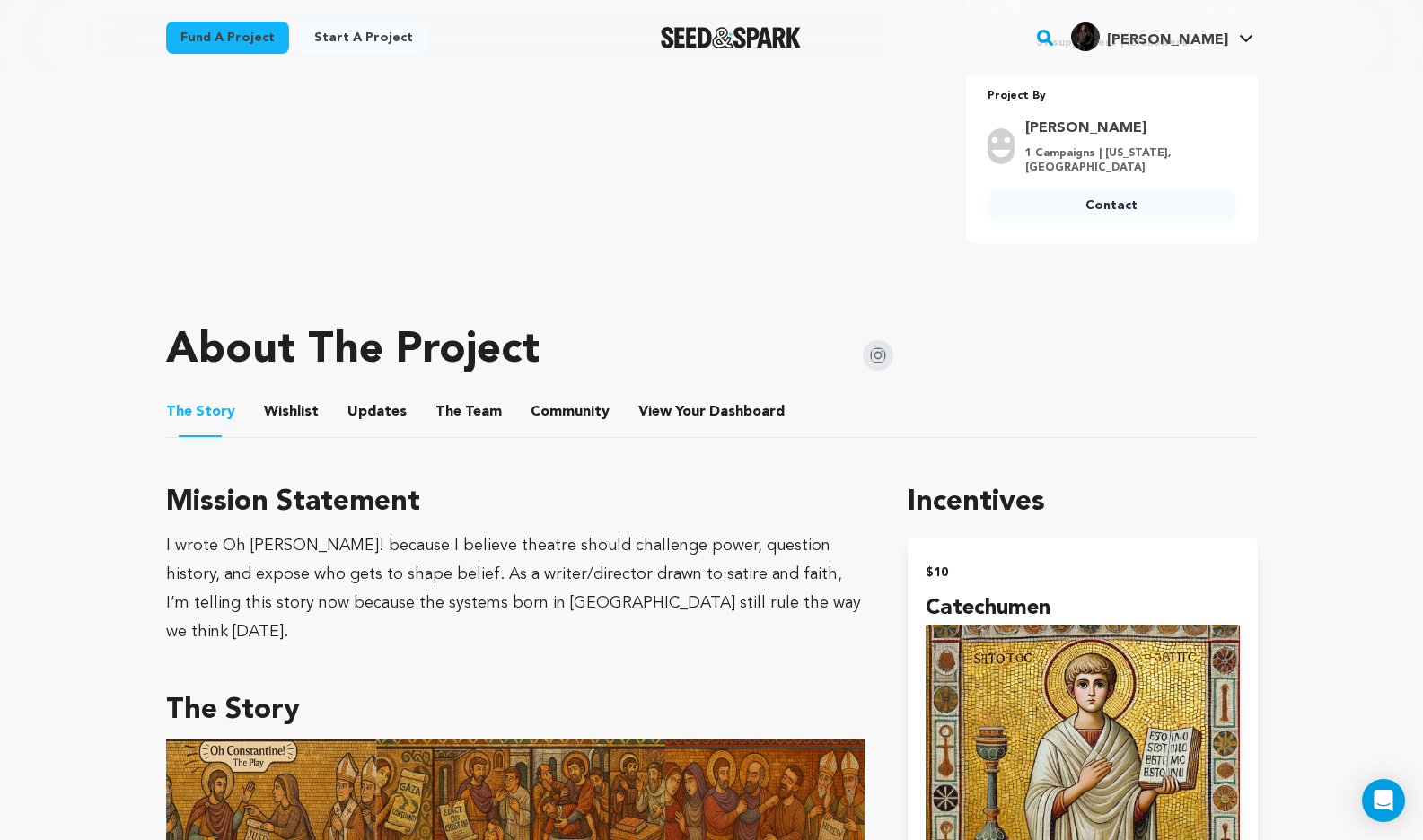
click at [302, 406] on button "Wishlist" at bounding box center [291, 416] width 43 height 43
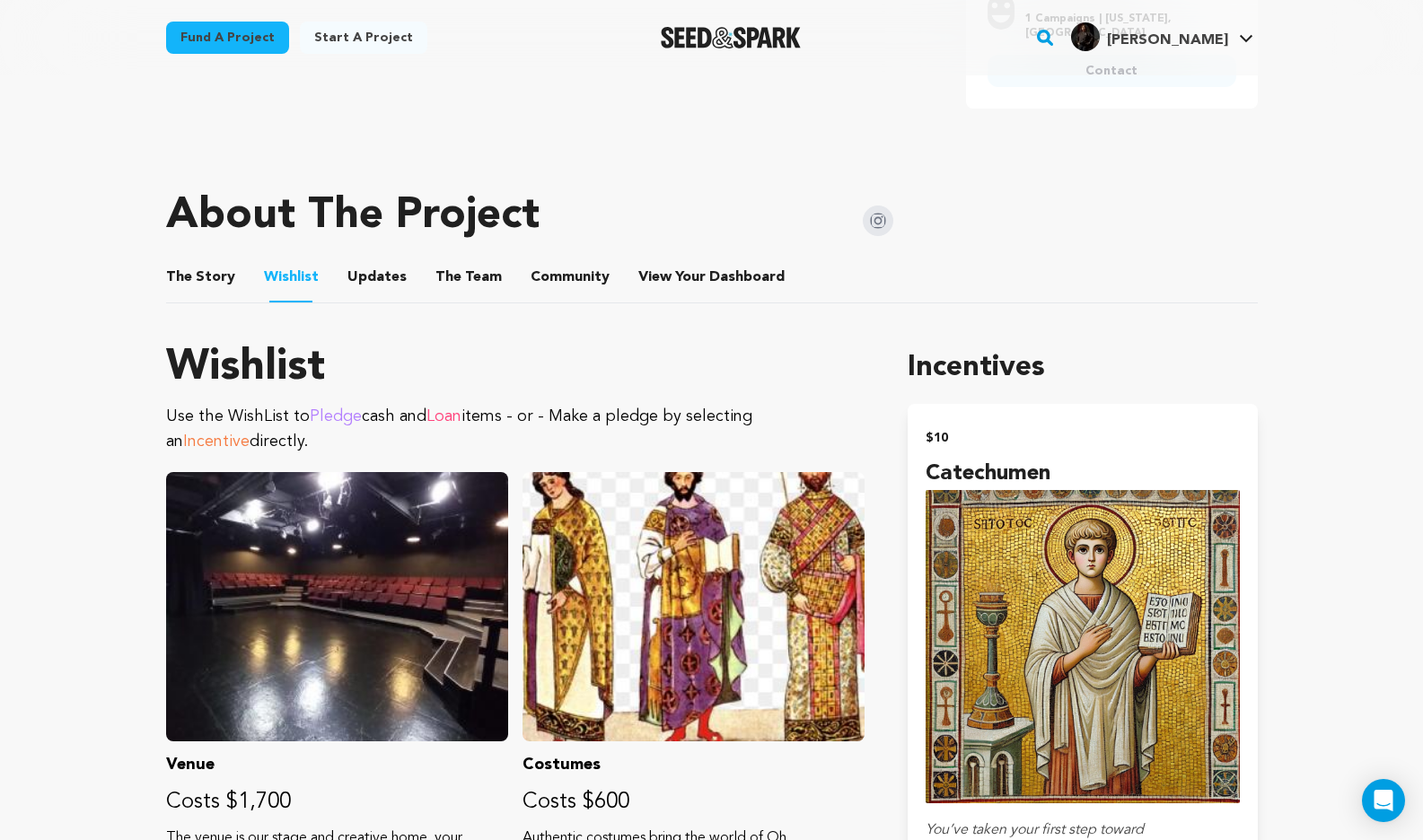
scroll to position [715, 0]
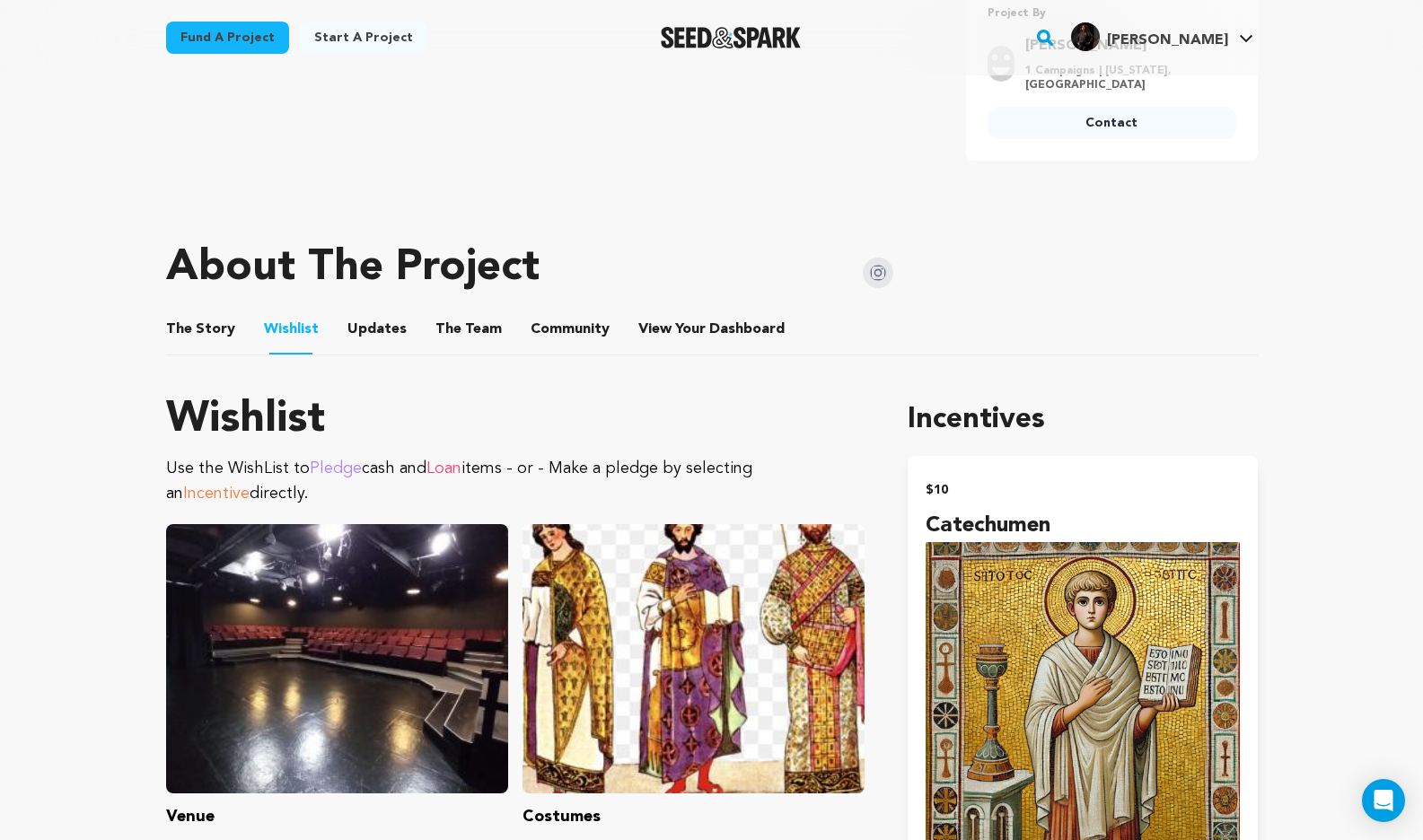
click at [459, 299] on div "About The Project" at bounding box center [530, 268] width 728 height 71
click at [450, 331] on button "The Team" at bounding box center [469, 333] width 43 height 43
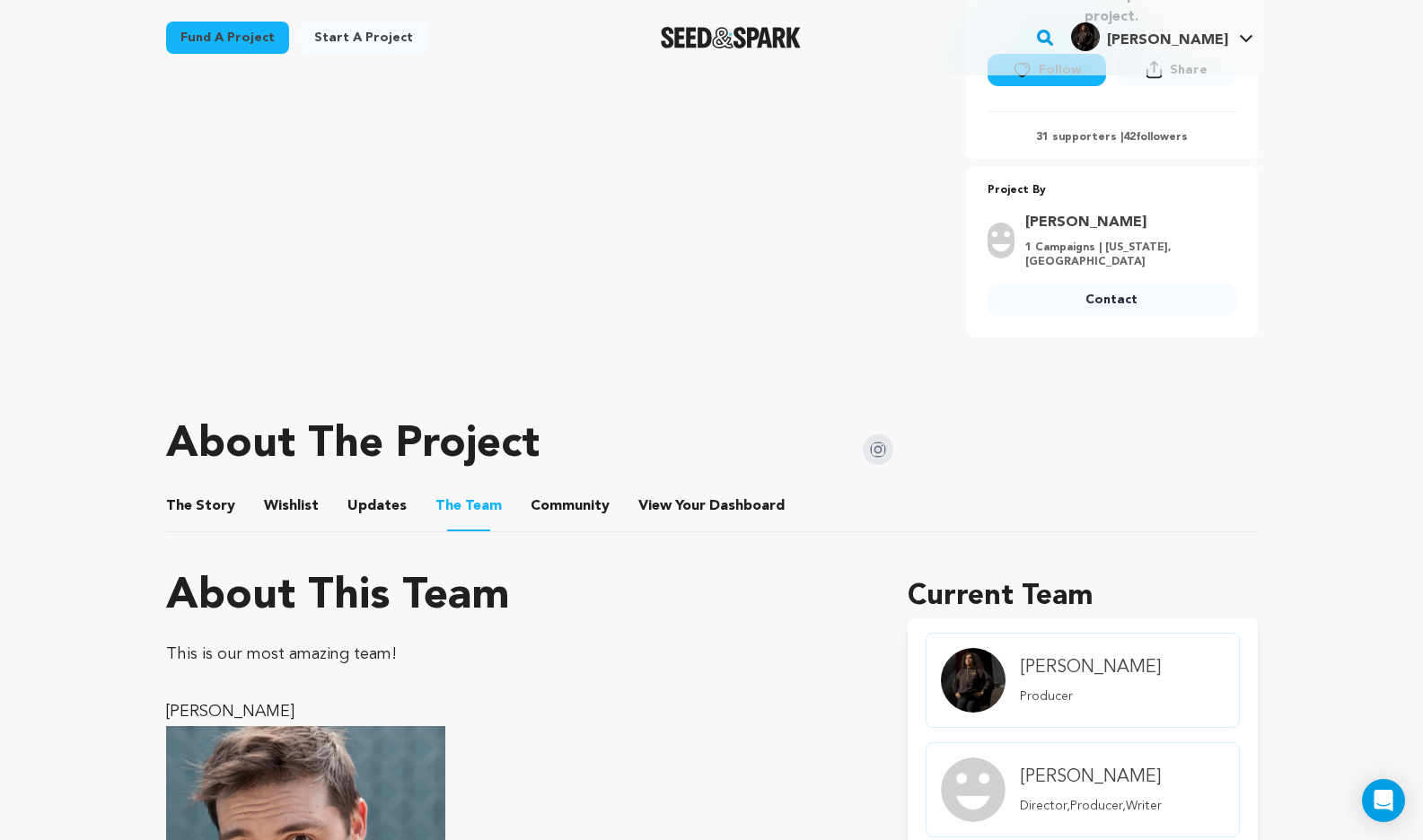
scroll to position [678, 0]
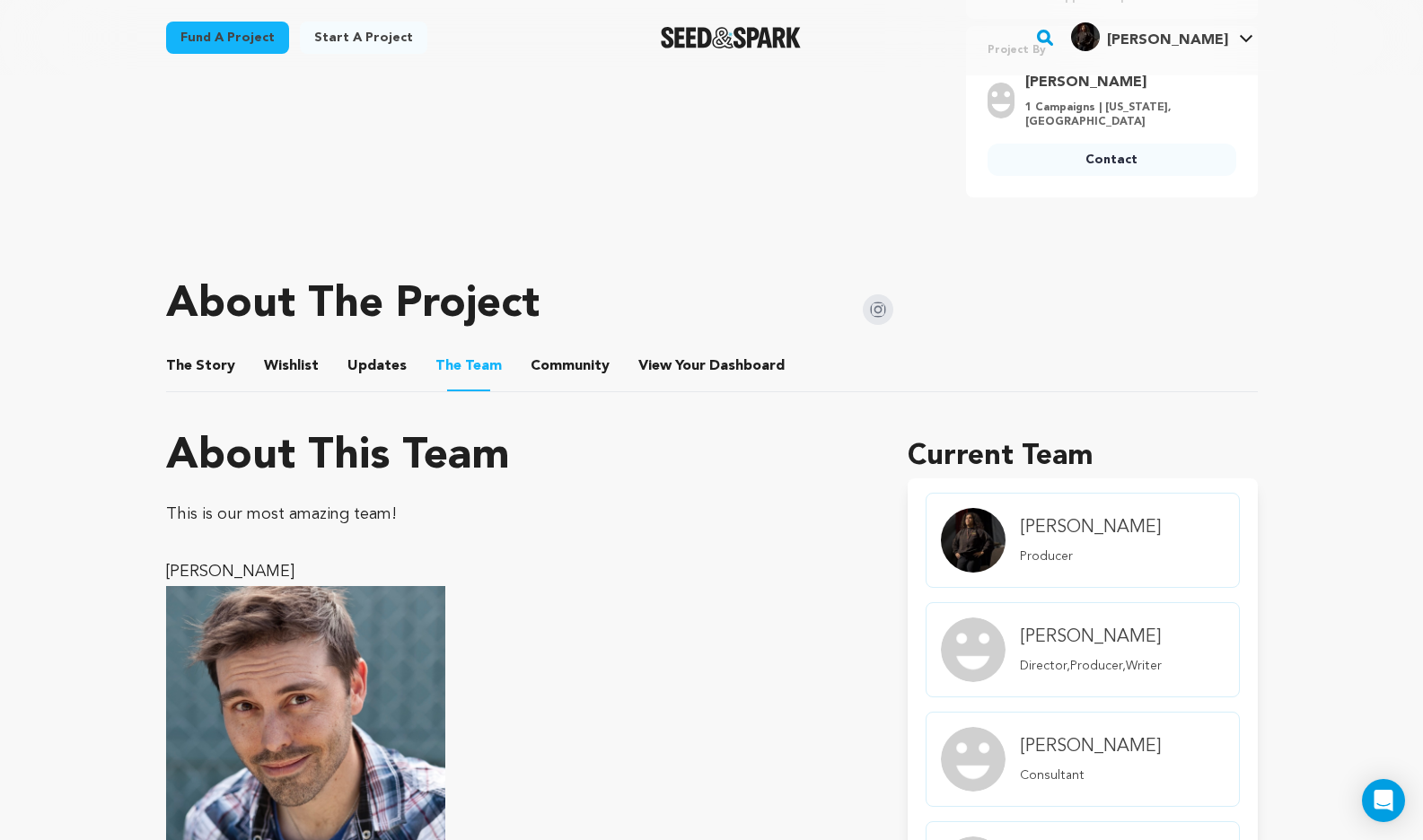
click at [210, 371] on button "The Story" at bounding box center [200, 369] width 43 height 43
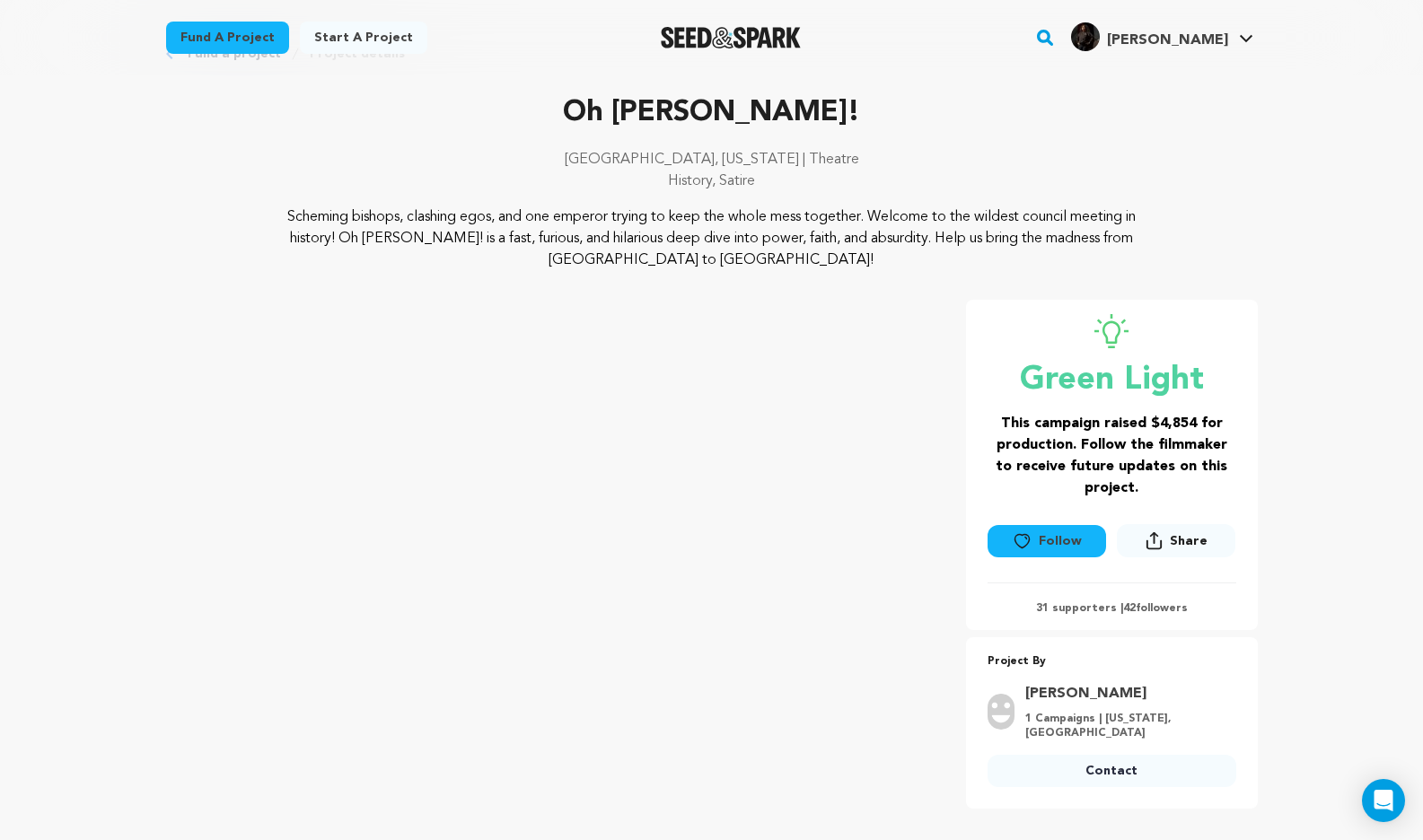
scroll to position [62, 0]
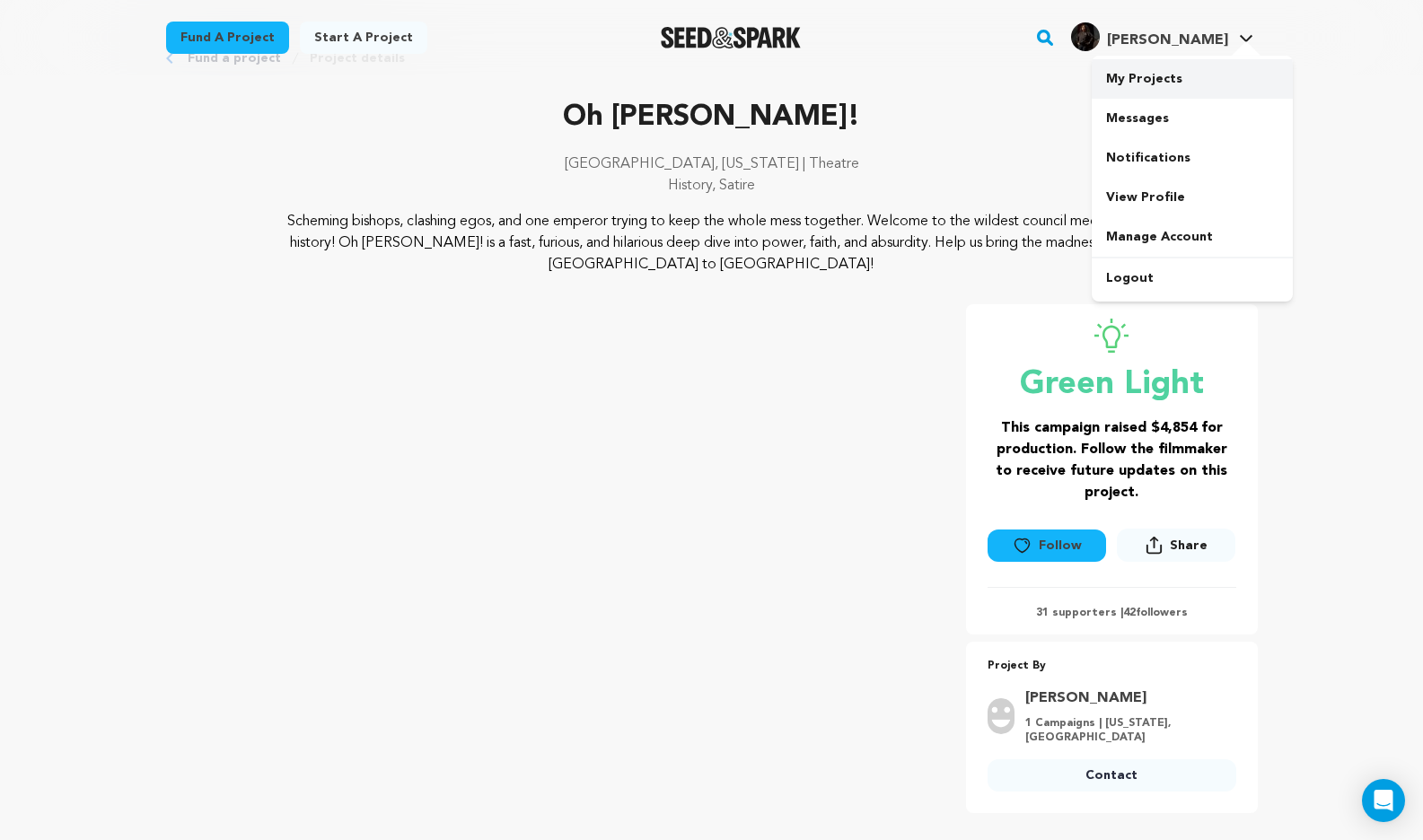
click at [1159, 84] on link "My Projects" at bounding box center [1192, 79] width 201 height 40
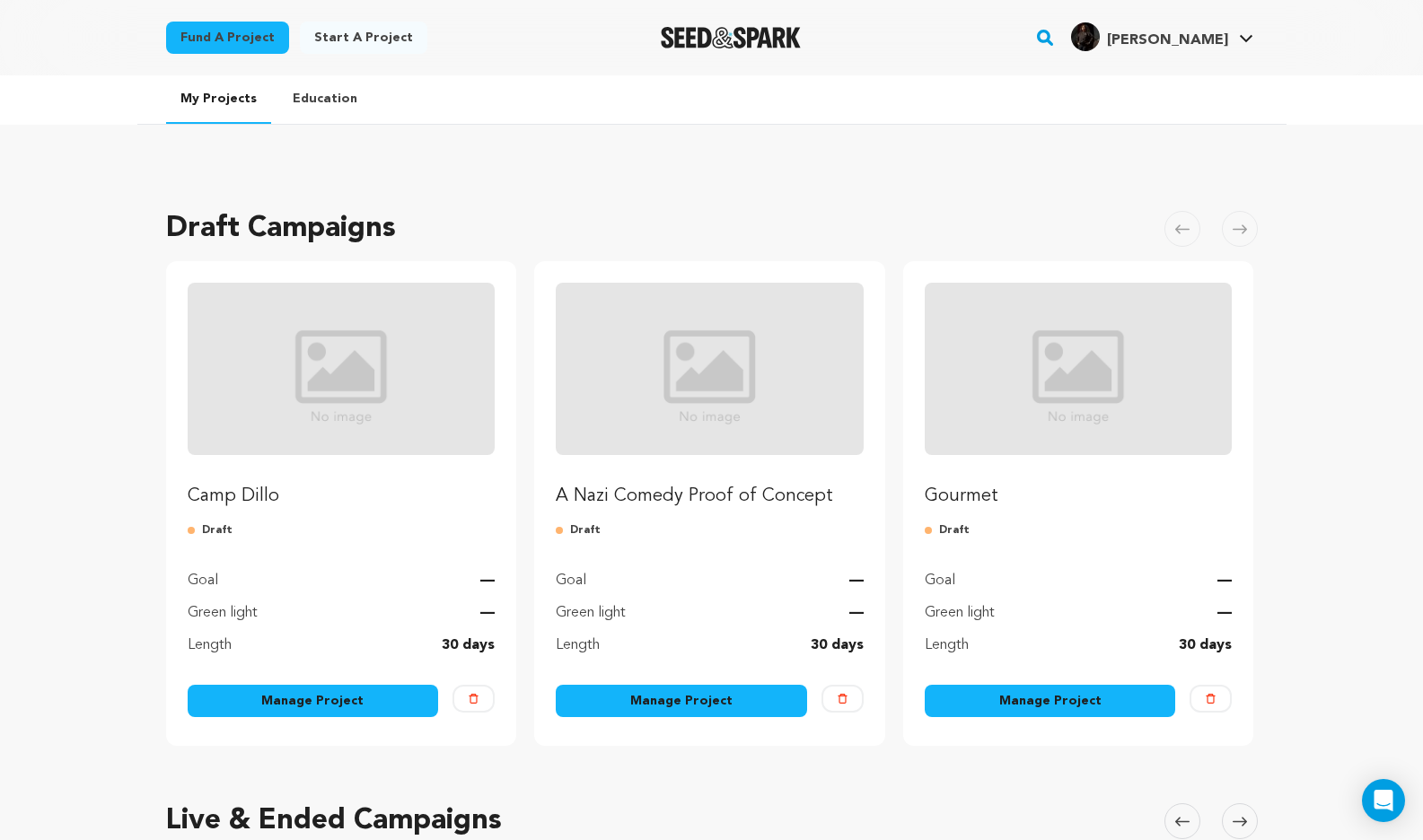
click at [325, 704] on link "Manage Project" at bounding box center [313, 701] width 252 height 32
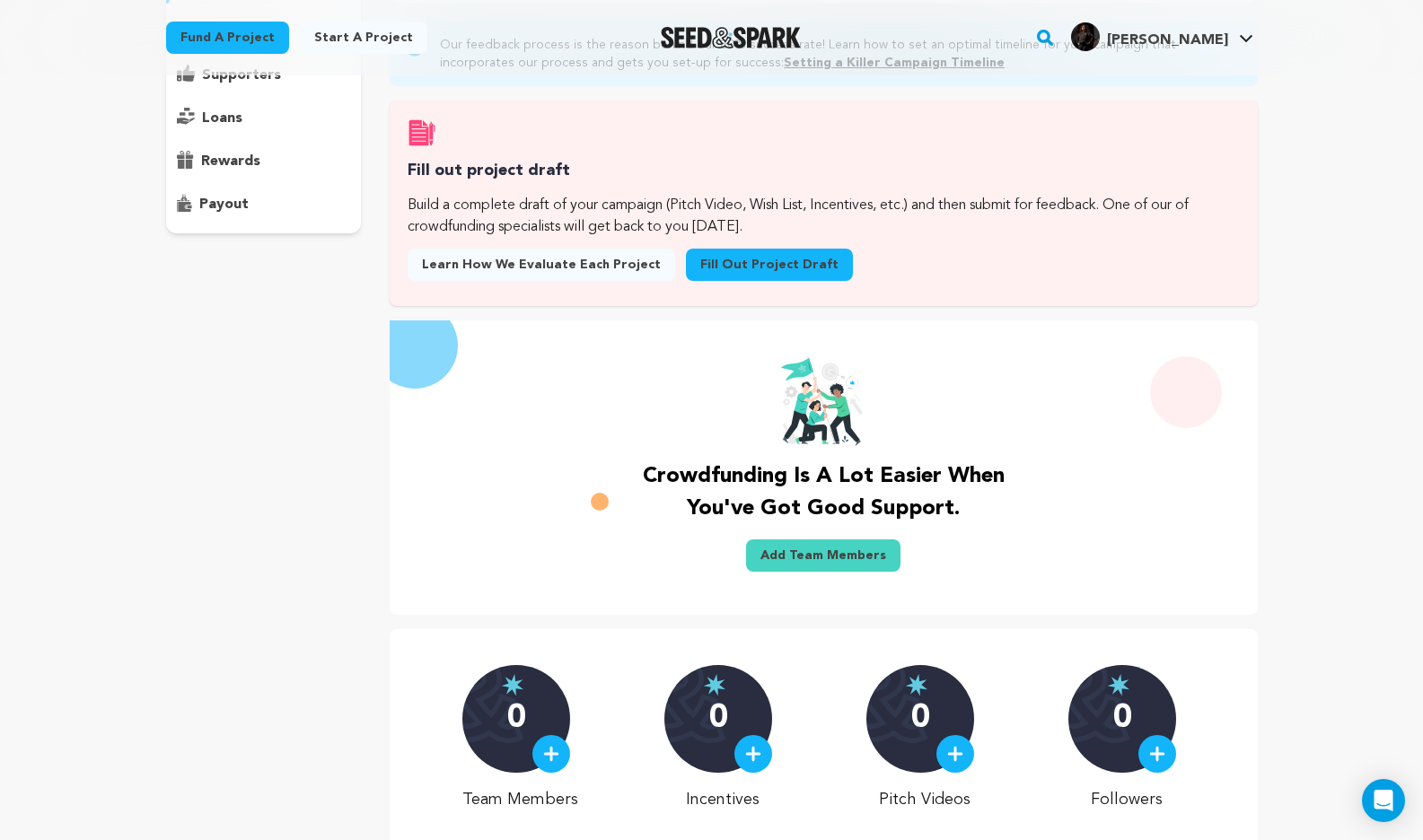
scroll to position [253, 0]
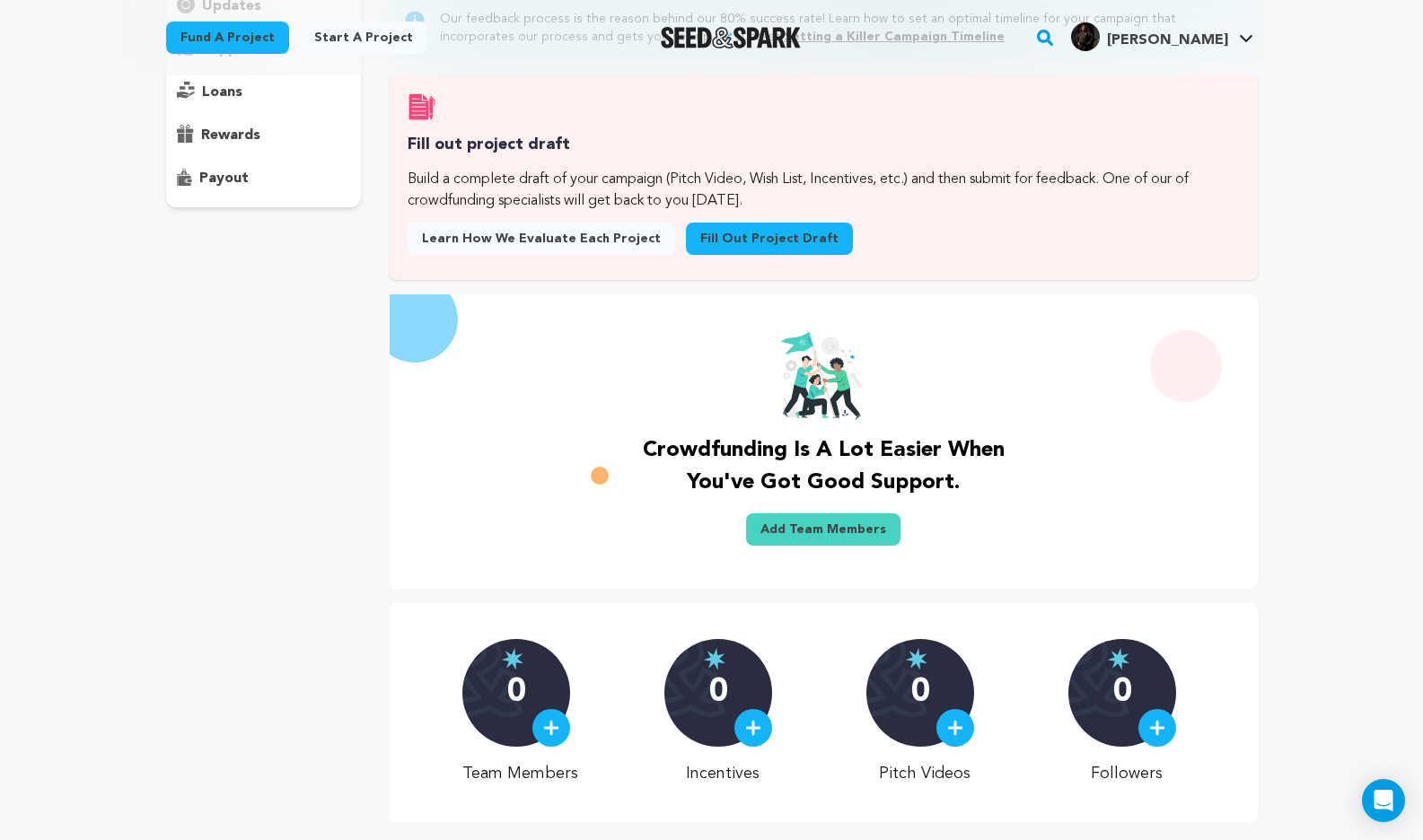
click at [858, 0] on div "Fund a project Start a project Search" at bounding box center [712, 37] width 1149 height 75
